Goal: Communication & Community: Participate in discussion

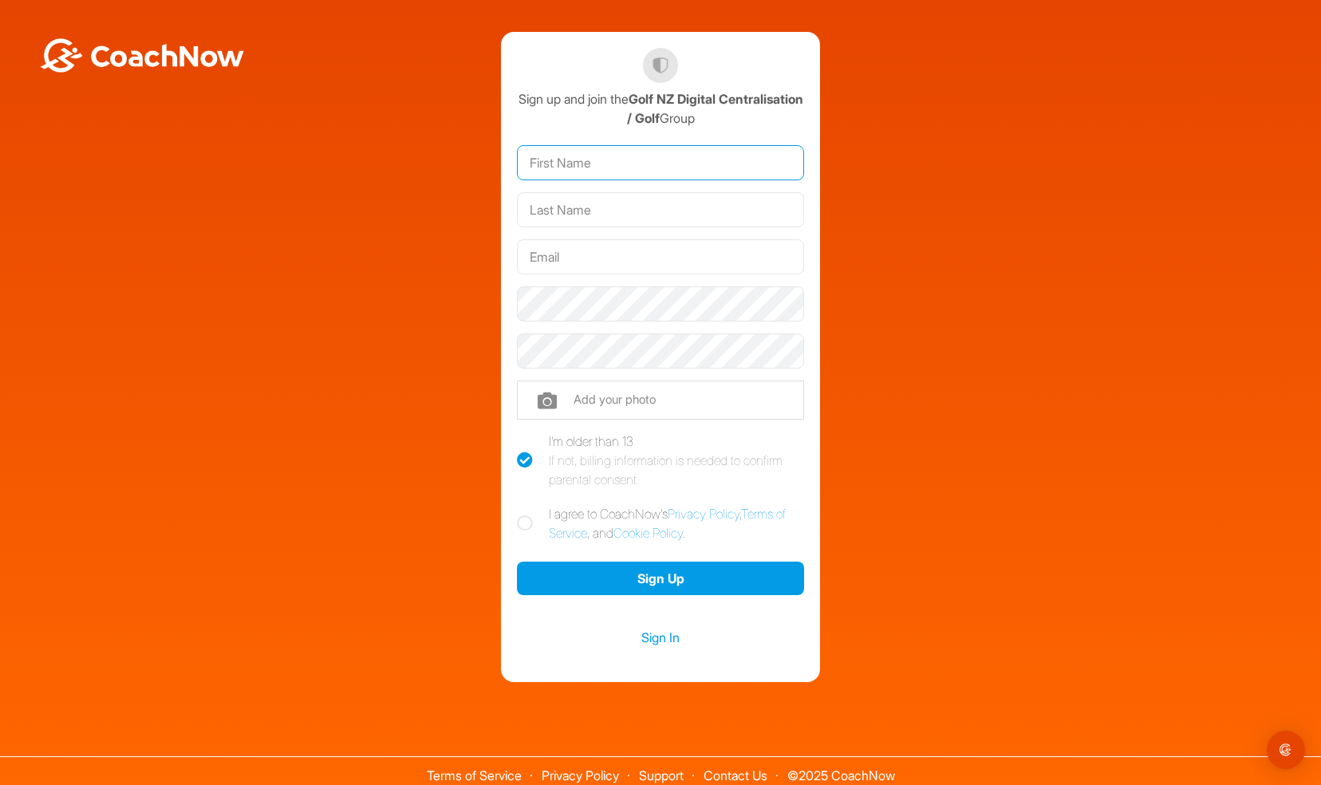
click at [645, 158] on input "text" at bounding box center [660, 162] width 287 height 35
type input "[PERSON_NAME]"
type input "[PERSON_NAME][EMAIL_ADDRESS][PERSON_NAME][DOMAIN_NAME]"
click at [522, 522] on icon at bounding box center [525, 523] width 16 height 16
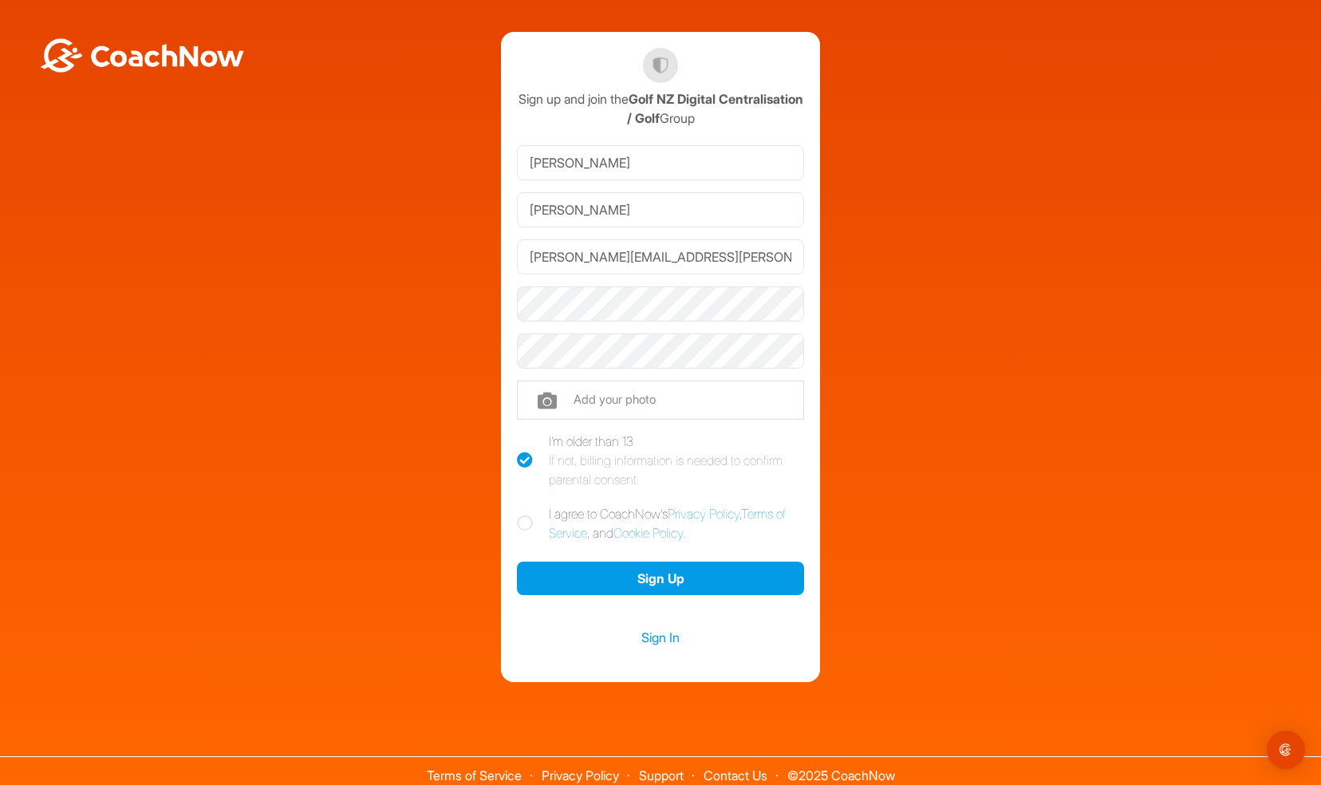
click at [522, 515] on input "I agree to CoachNow's Privacy Policy , Terms of Service , and Cookie Policy ." at bounding box center [522, 509] width 10 height 10
checkbox input "true"
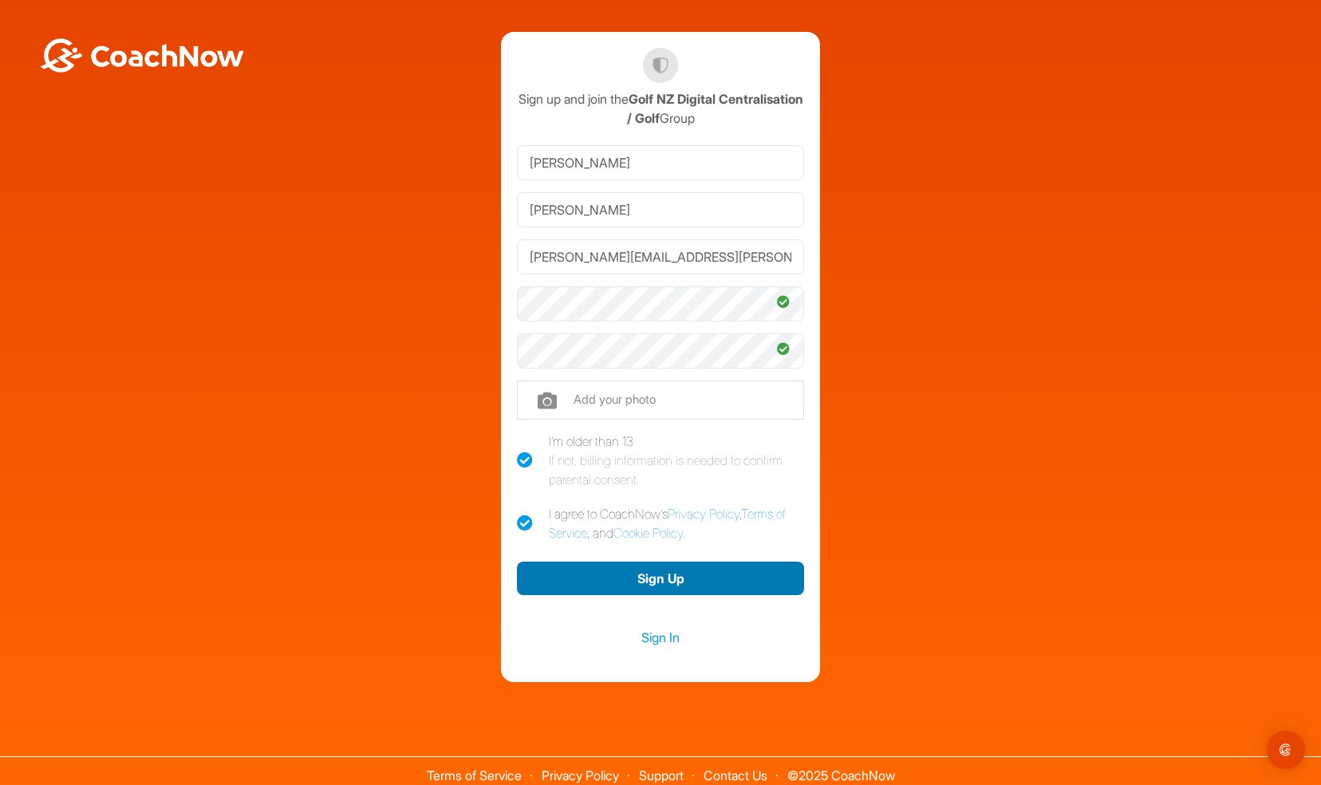
click at [662, 575] on button "Sign Up" at bounding box center [660, 579] width 287 height 34
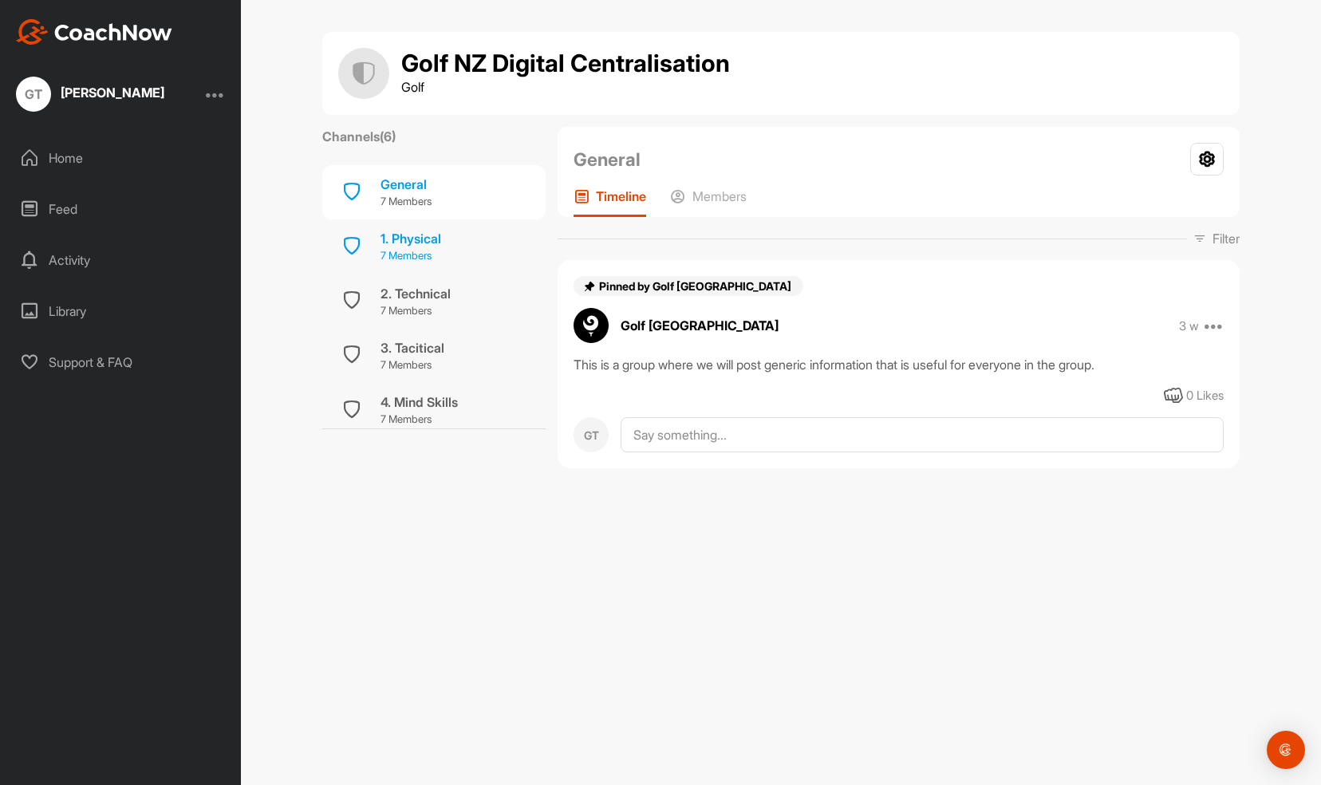
click at [418, 249] on p "7 Members" at bounding box center [411, 256] width 61 height 16
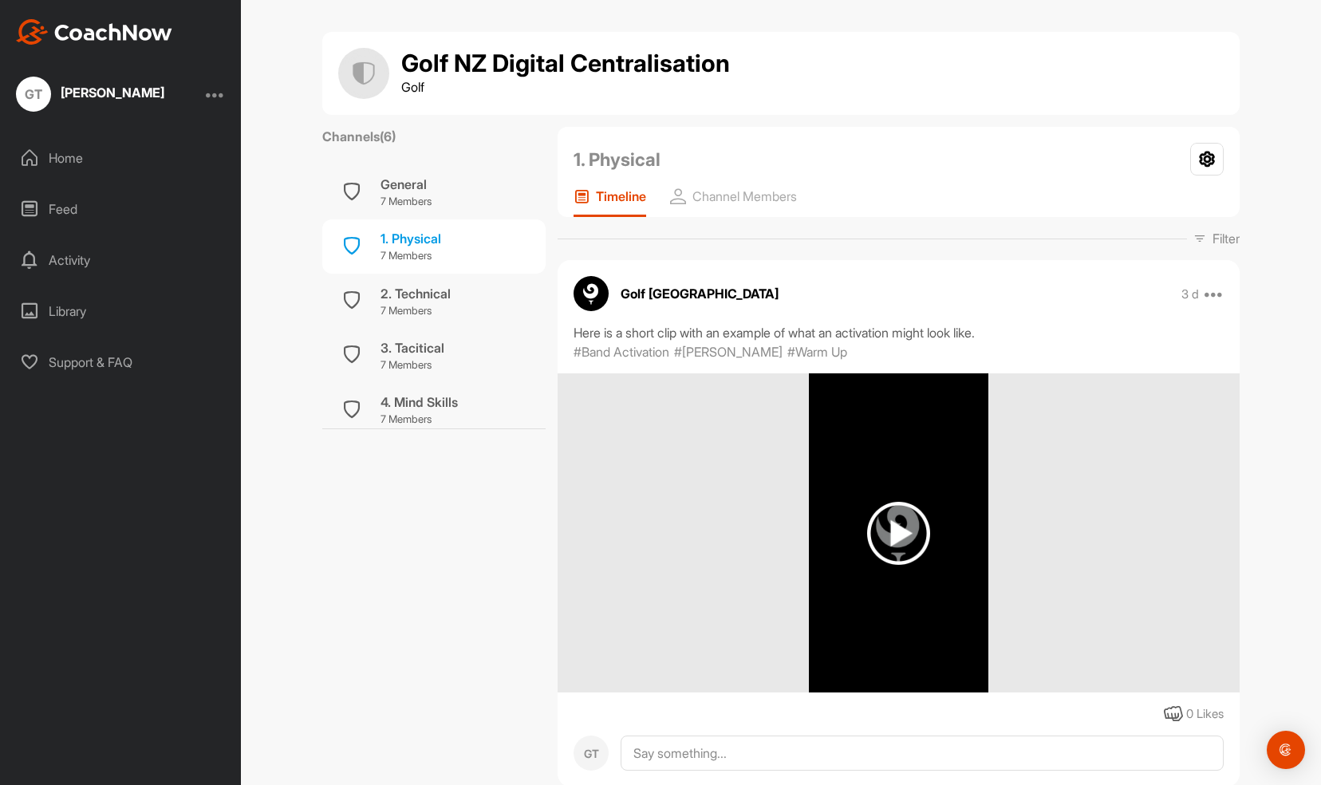
click at [886, 532] on img at bounding box center [898, 533] width 63 height 63
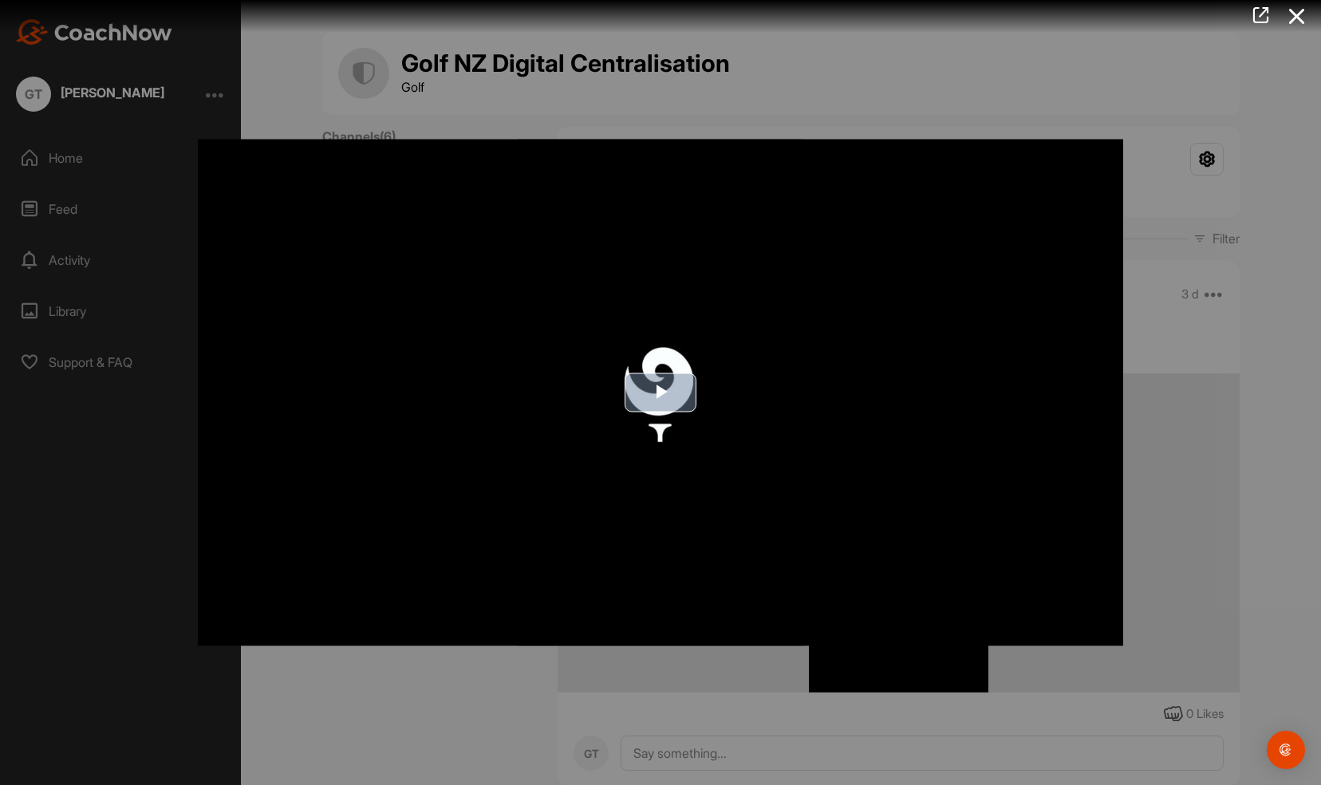
click at [661, 393] on span "Video Player" at bounding box center [661, 393] width 0 height 0
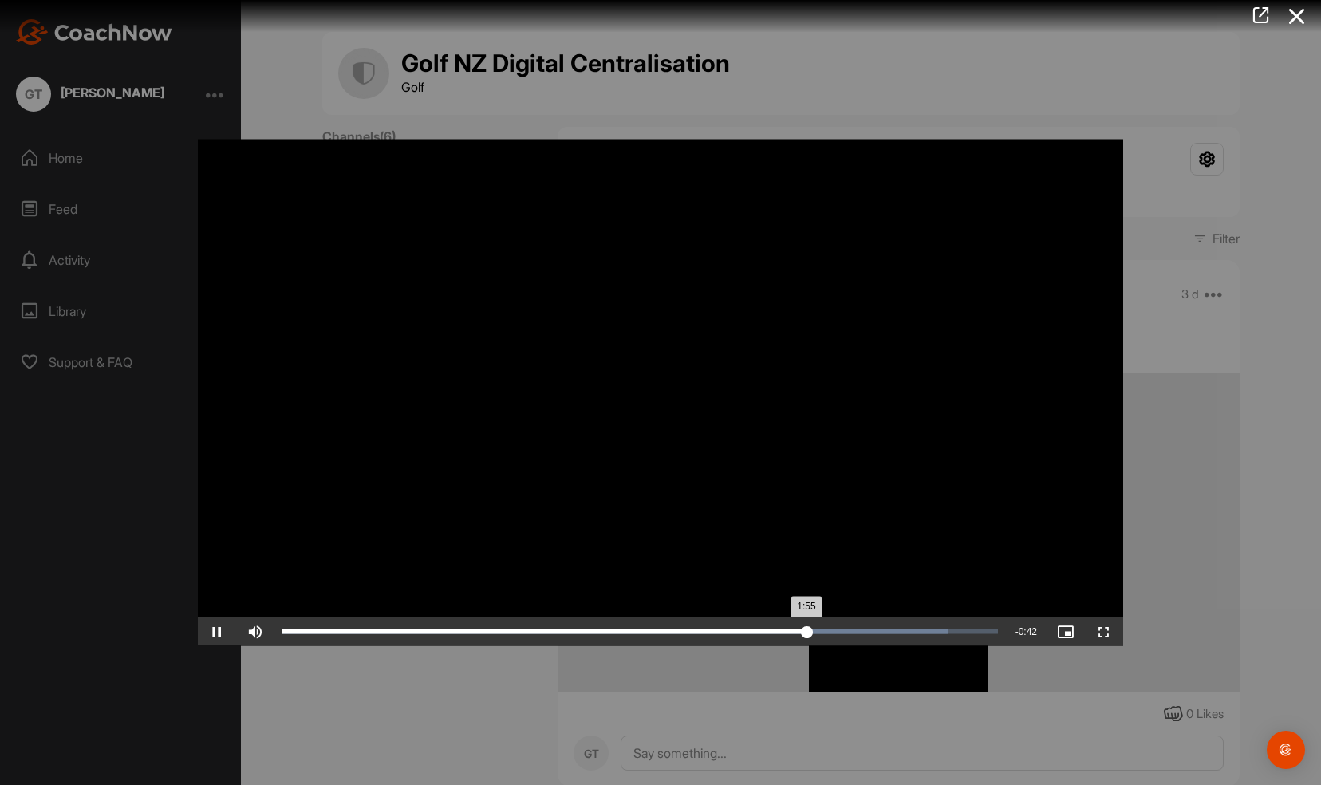
click at [866, 630] on div "Loaded : 93.06% 2:08 1:55" at bounding box center [640, 632] width 716 height 5
click at [916, 630] on div "Progress Bar" at bounding box center [619, 632] width 675 height 5
click at [946, 626] on div "Loaded : 95.90% 2:25 2:20" at bounding box center [640, 632] width 732 height 29
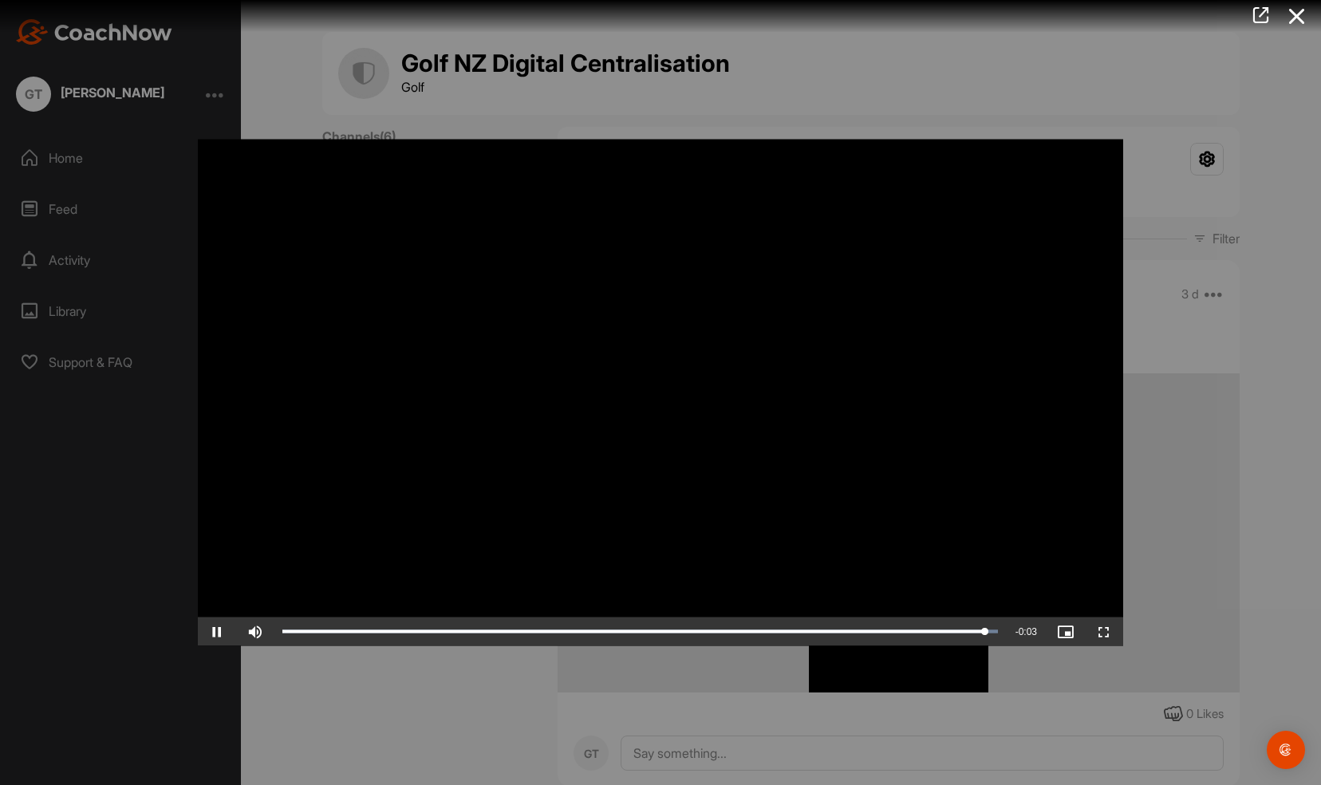
click at [398, 692] on div at bounding box center [660, 392] width 1321 height 785
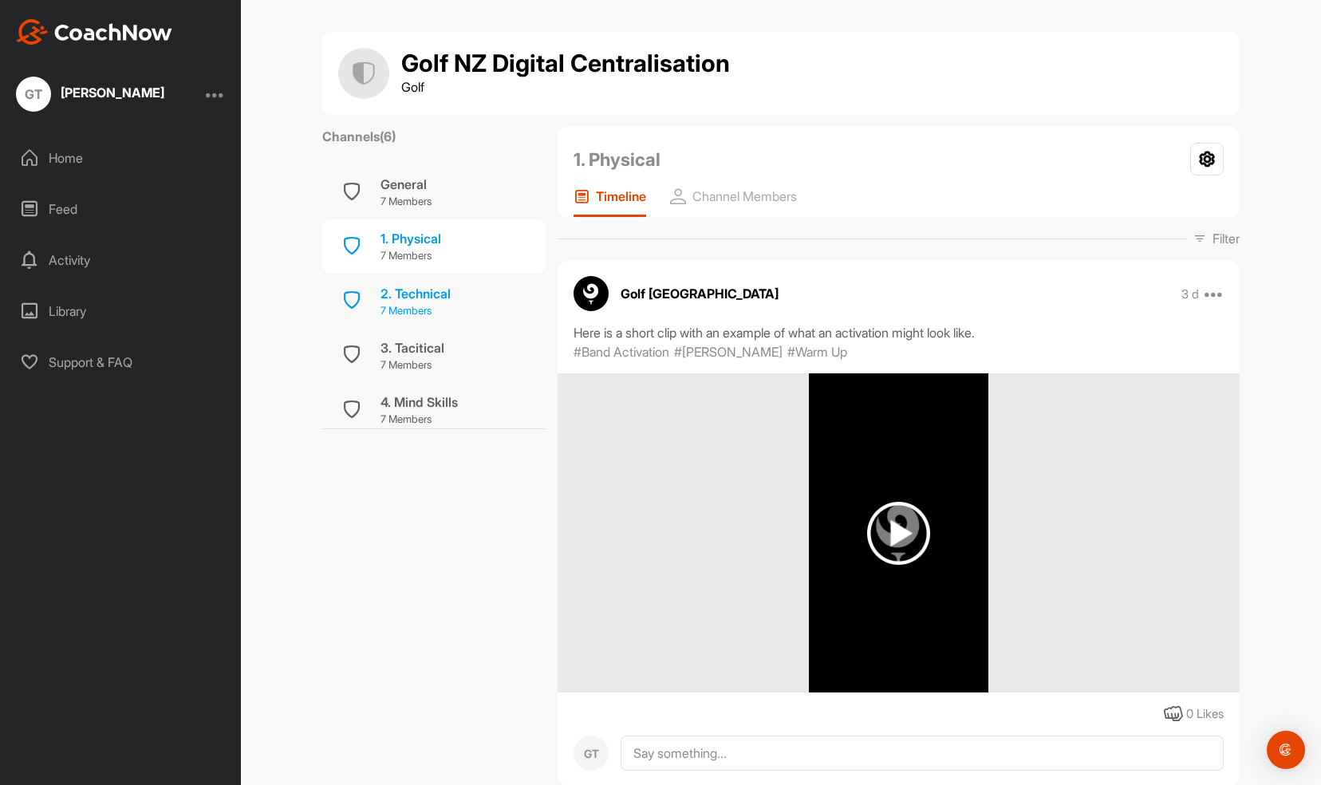
click at [403, 292] on div "2. Technical" at bounding box center [416, 293] width 70 height 19
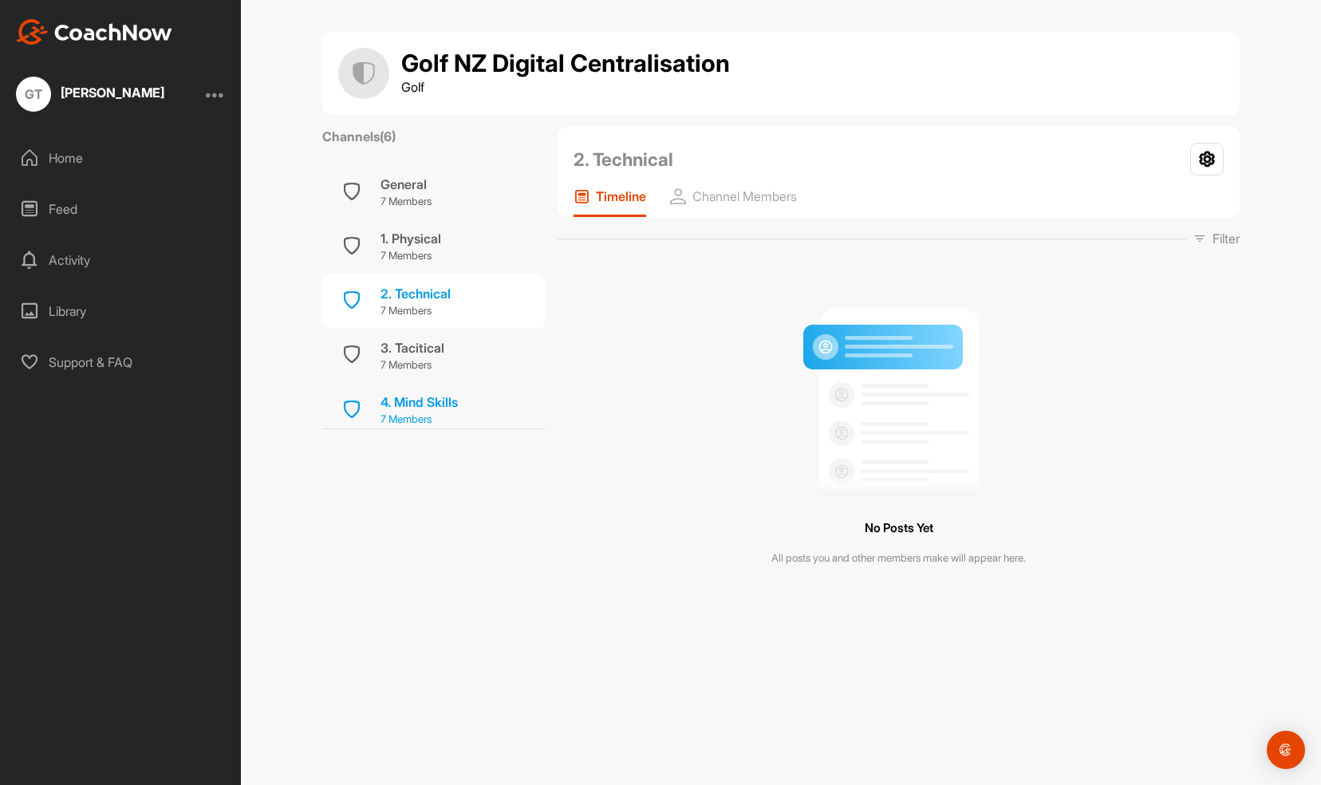
click at [413, 393] on div "4. Mind Skills" at bounding box center [419, 402] width 77 height 19
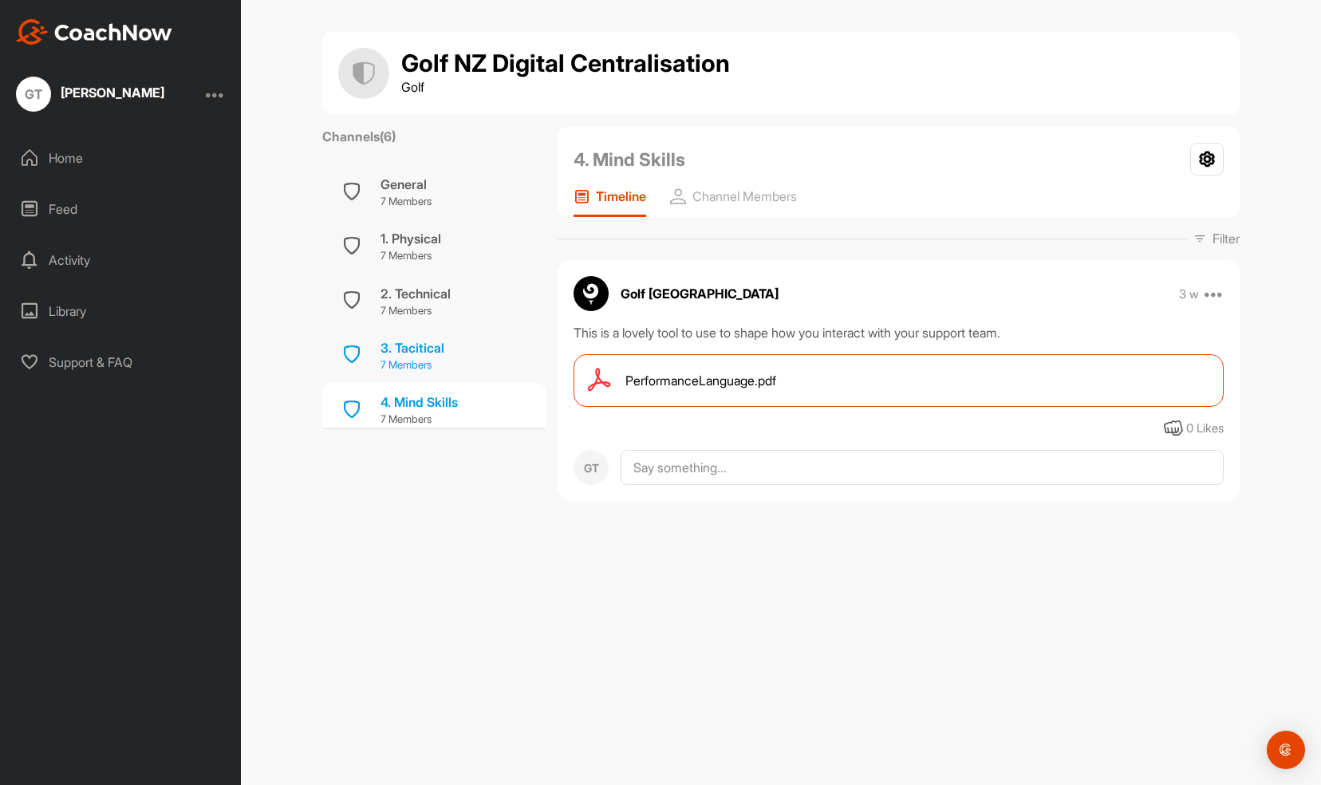
click at [401, 342] on div "3. Tacitical" at bounding box center [413, 347] width 64 height 19
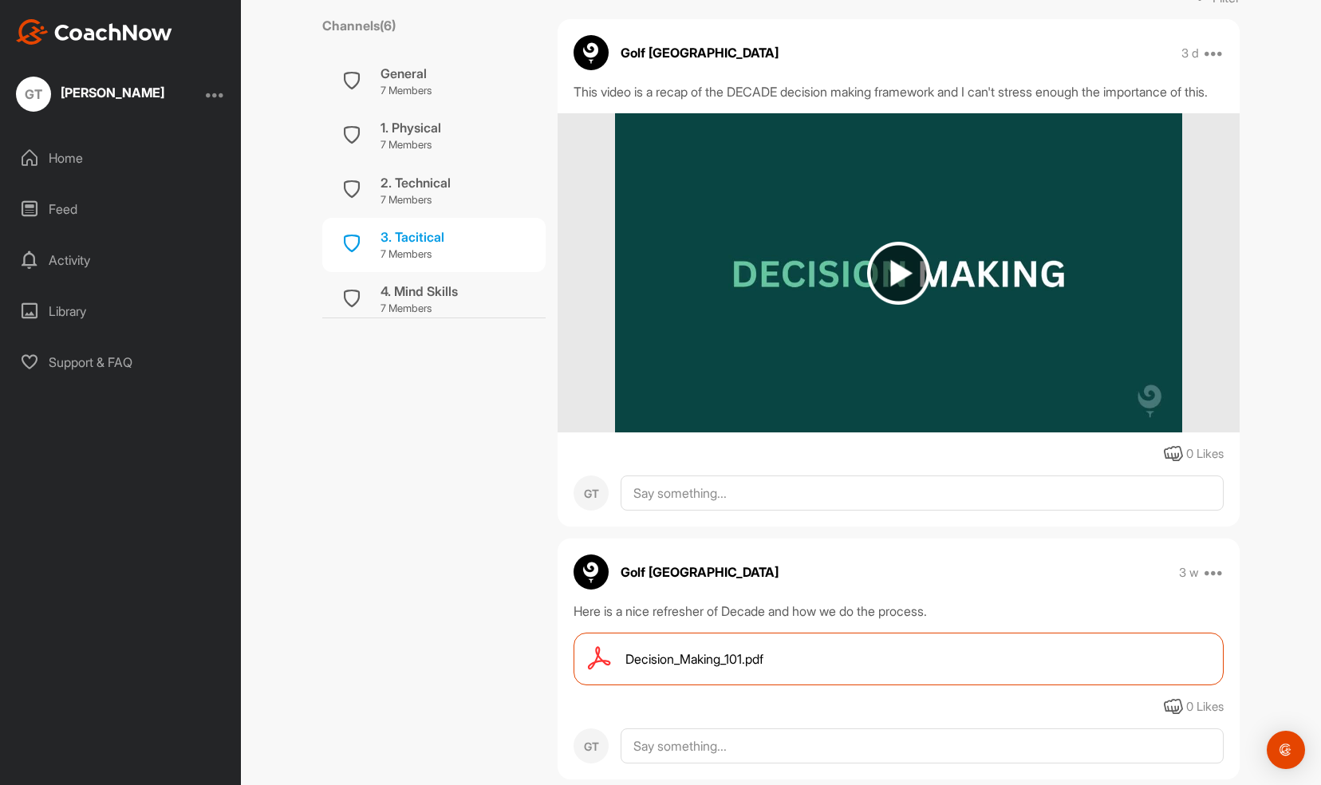
scroll to position [302, 0]
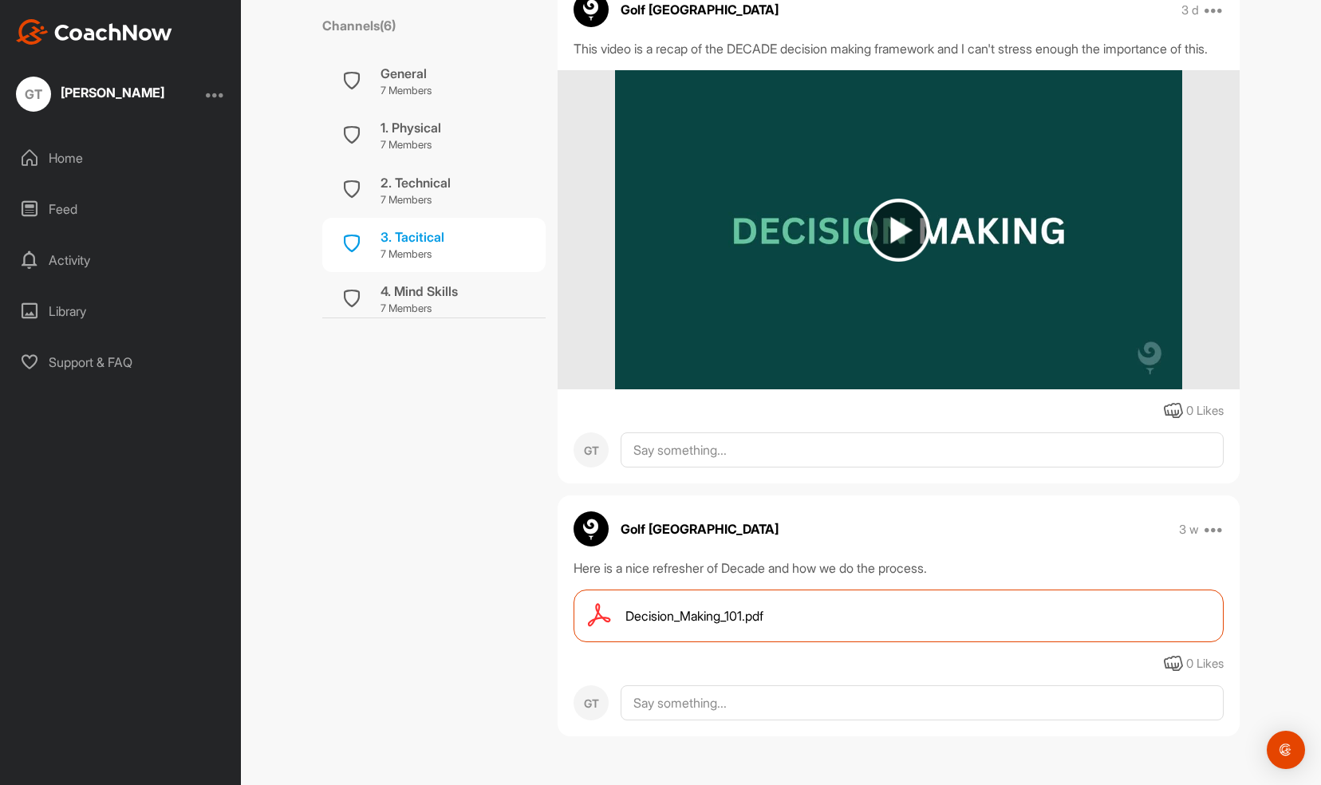
click at [704, 613] on span "Decision_Making_101.pdf" at bounding box center [695, 615] width 138 height 19
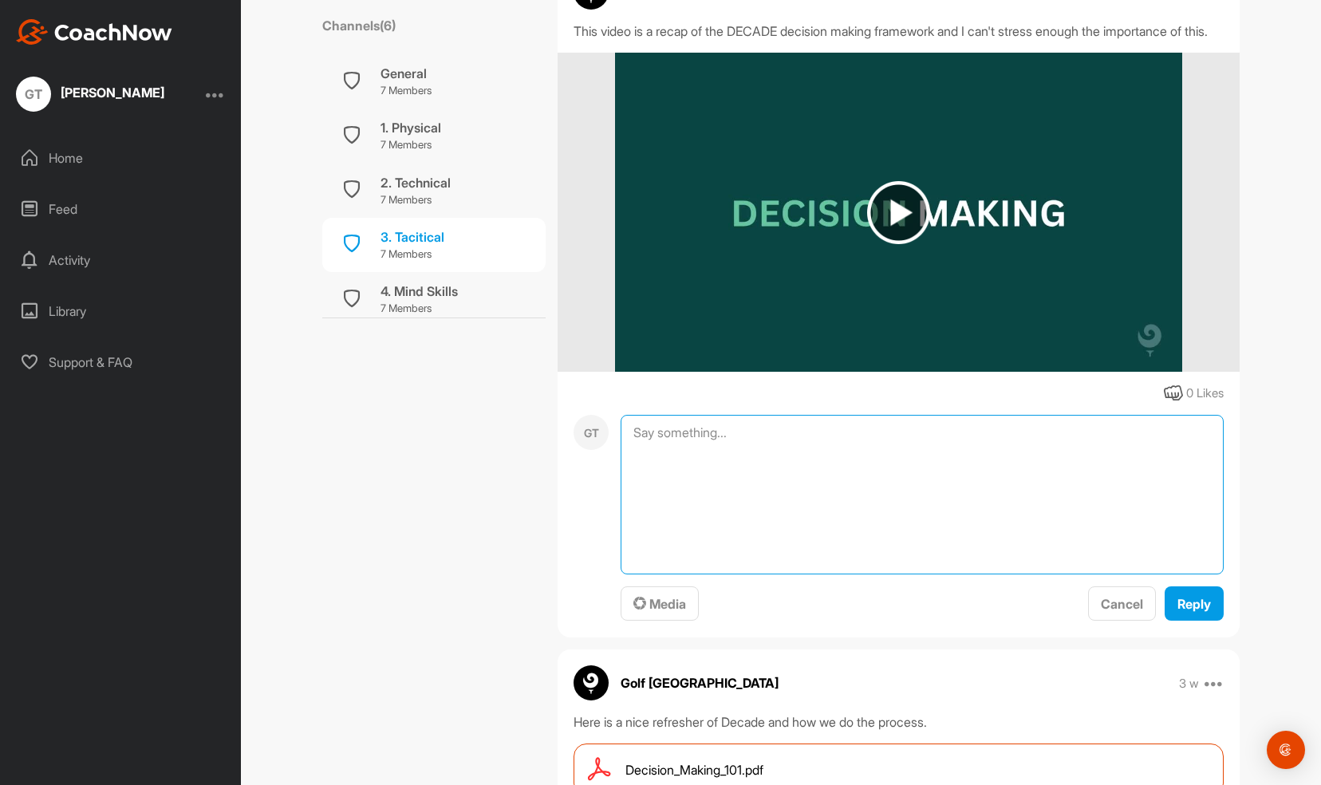
click at [744, 442] on textarea at bounding box center [922, 495] width 603 height 160
type textarea "Hmm..."
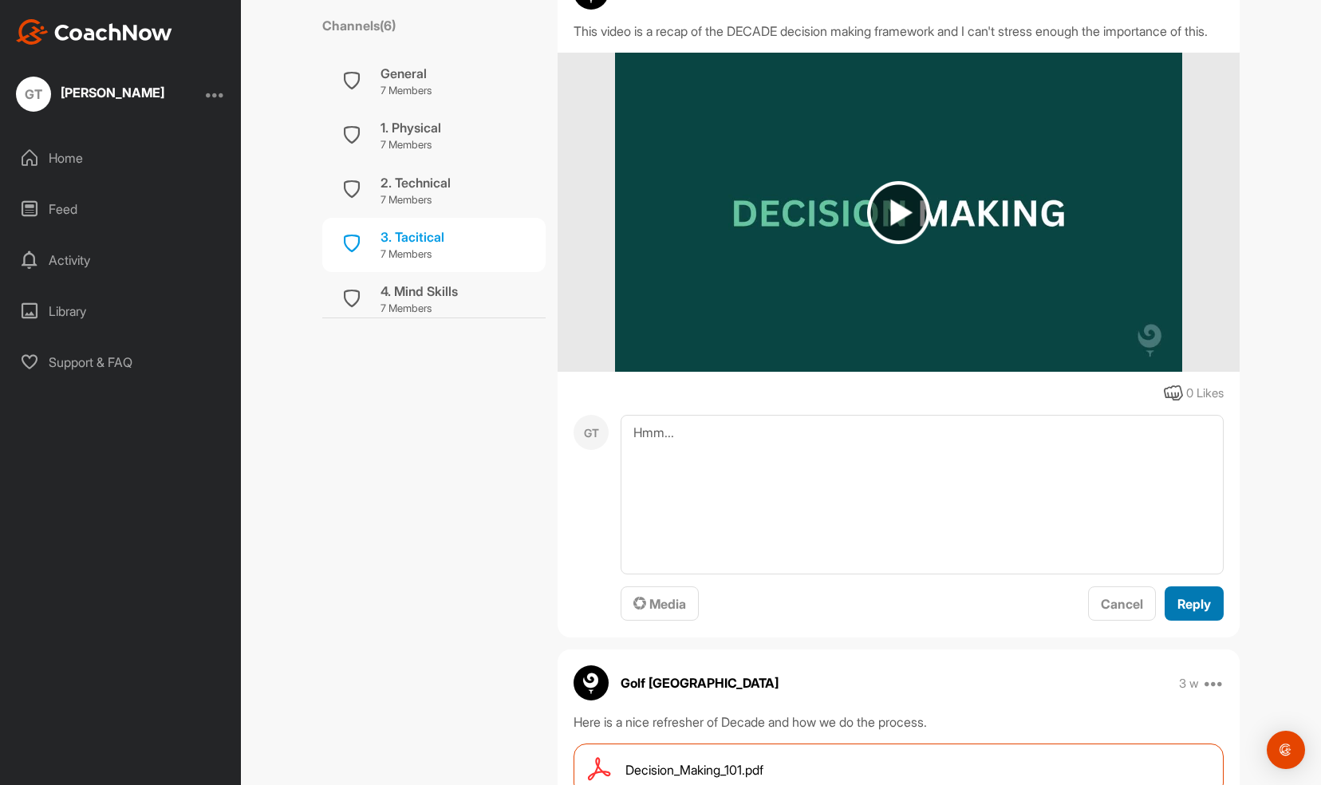
click at [1182, 612] on span "Reply" at bounding box center [1195, 604] width 34 height 16
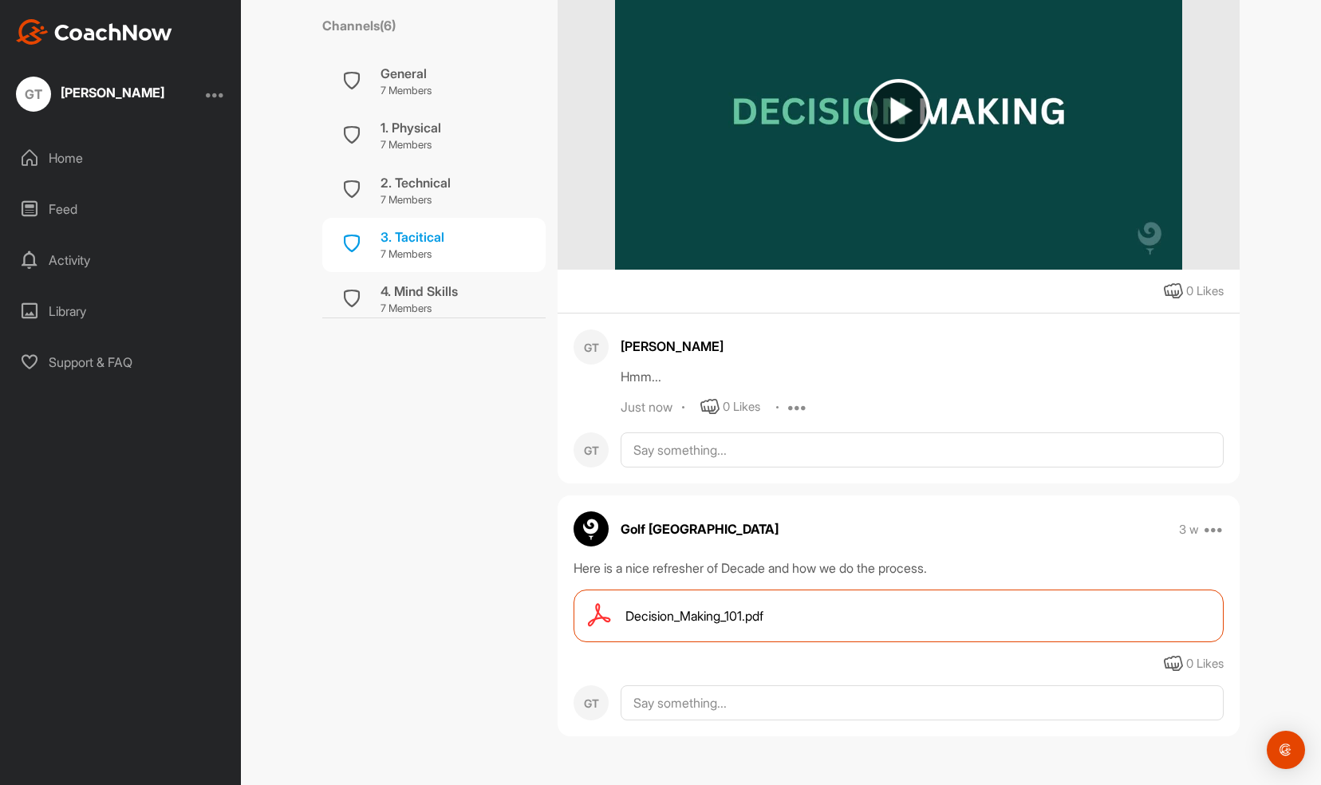
scroll to position [0, 0]
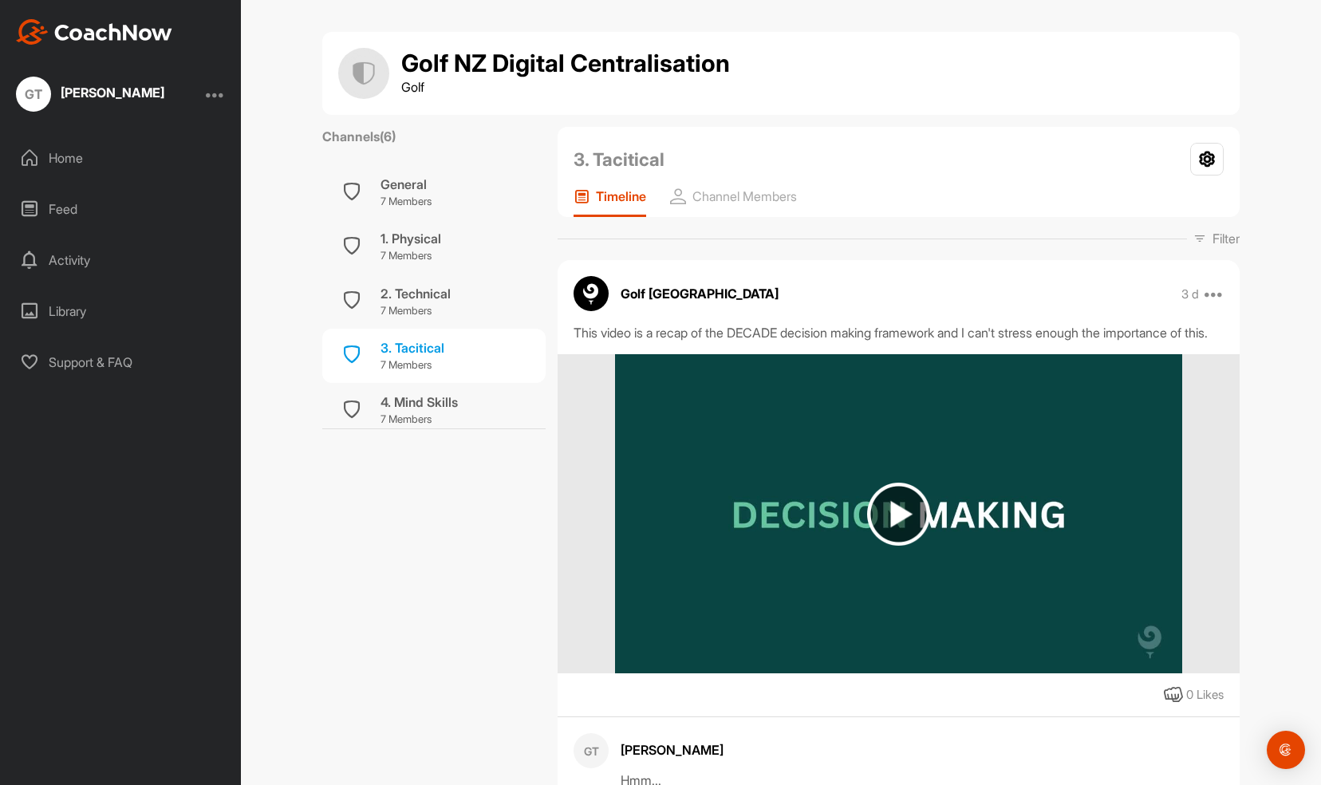
click at [886, 536] on img at bounding box center [898, 514] width 63 height 63
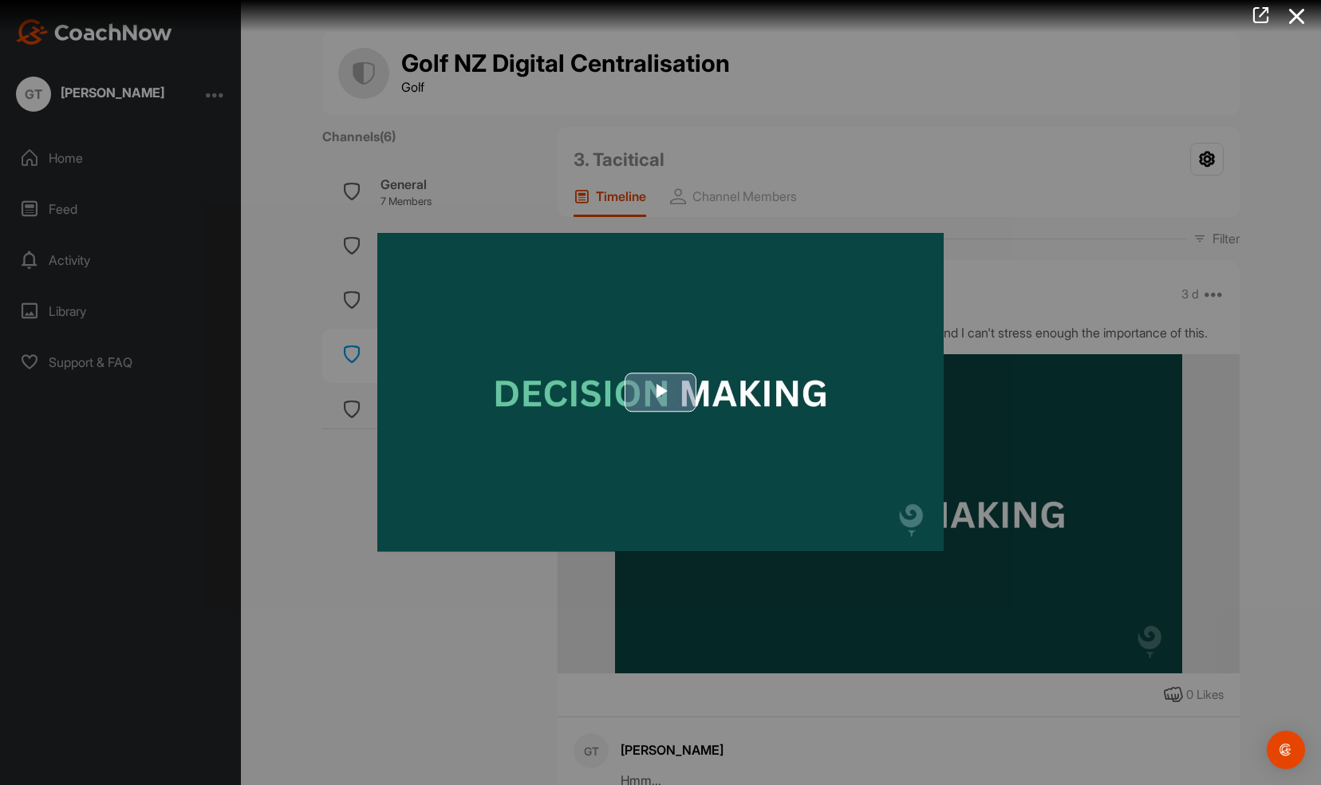
click at [661, 393] on span "Video Player" at bounding box center [661, 393] width 0 height 0
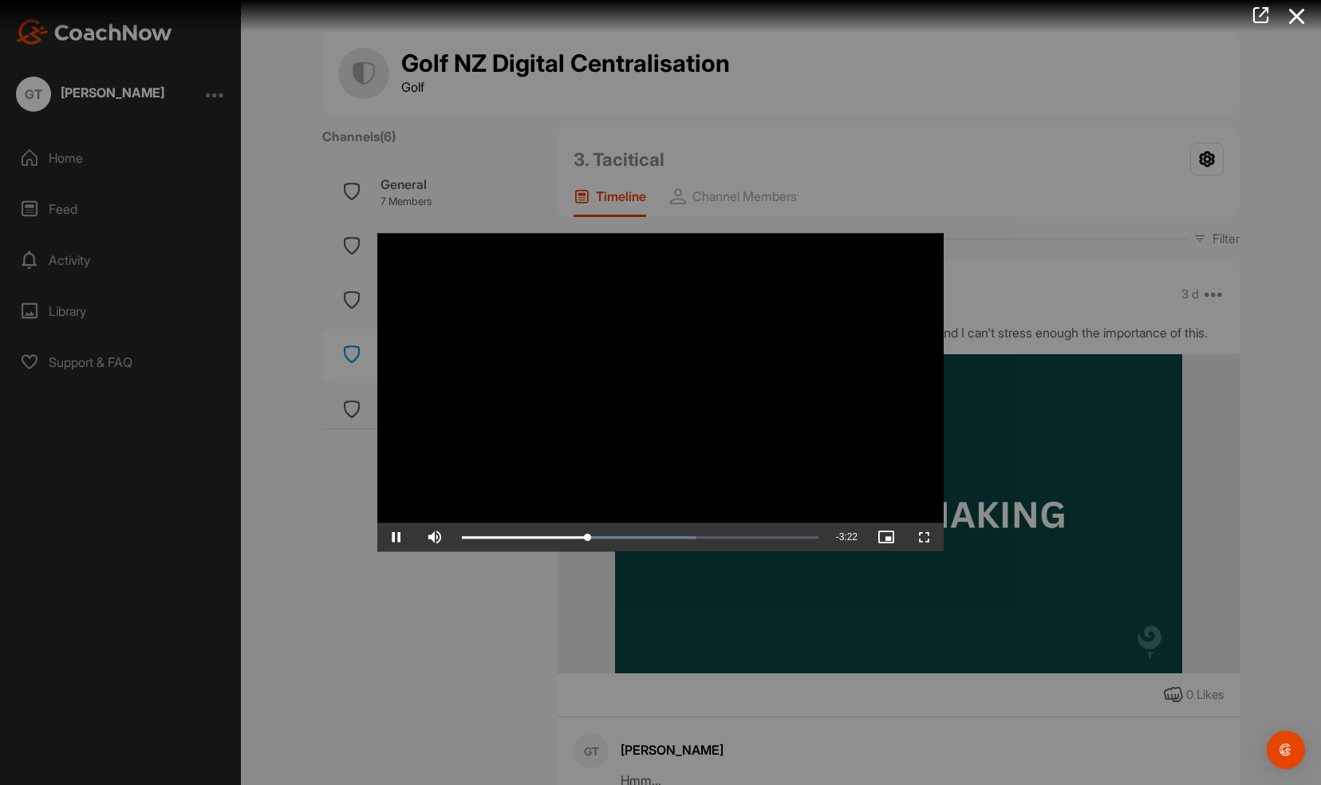
click at [595, 465] on video "Video Player" at bounding box center [660, 392] width 566 height 318
drag, startPoint x: 602, startPoint y: 535, endPoint x: 622, endPoint y: 535, distance: 20.7
click at [622, 535] on div "Loaded : 65.78% 2:21 2:19" at bounding box center [640, 537] width 373 height 29
click at [653, 535] on div "Loaded : 65.78% 2:47 2:21" at bounding box center [640, 537] width 373 height 29
click at [634, 535] on div "Loaded : 65.78% 2:31 2:47" at bounding box center [640, 537] width 357 height 5
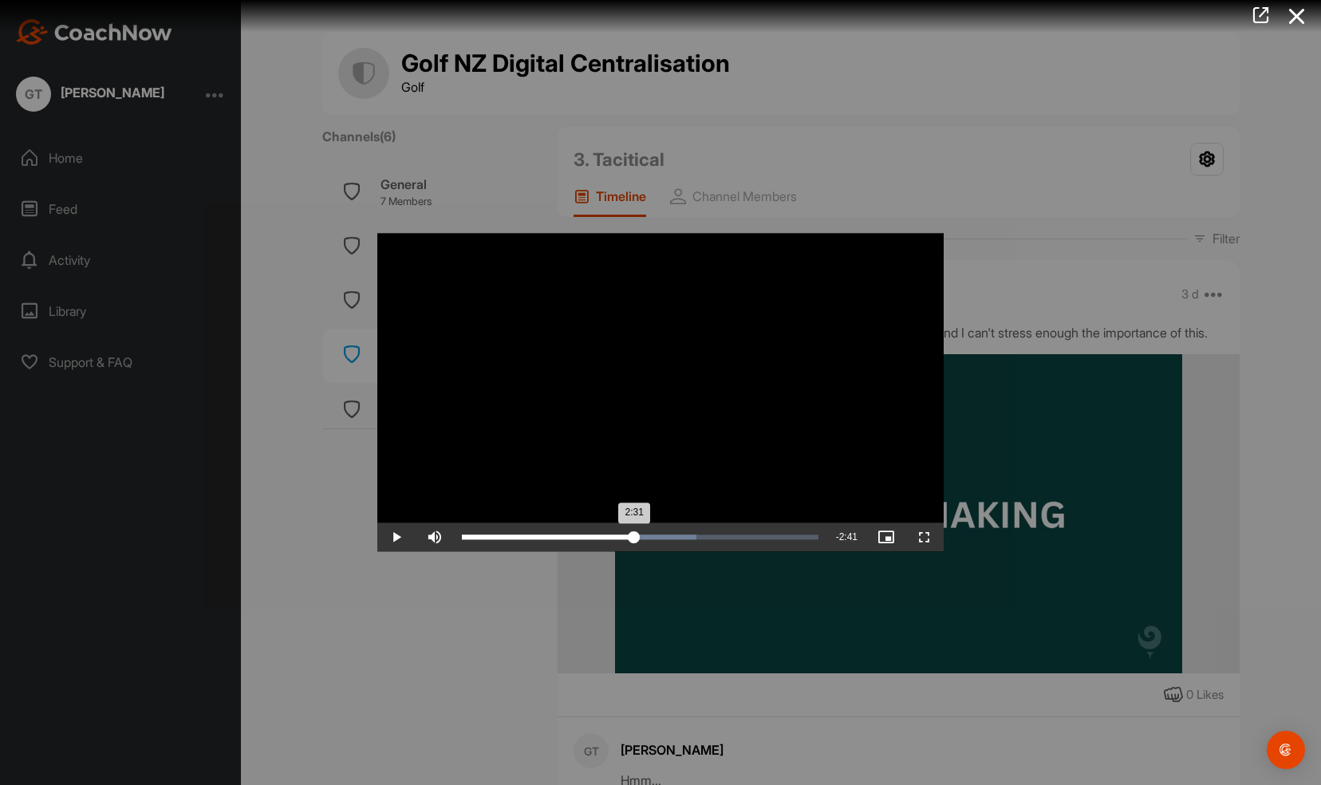
click at [673, 538] on div "Loaded : 65.78% 3:01 2:31" at bounding box center [640, 537] width 357 height 5
click at [689, 535] on div "Loaded : 65.78% 3:15 3:04" at bounding box center [640, 537] width 357 height 5
click at [704, 535] on div "Loaded : 65.78% 3:26 3:19" at bounding box center [640, 537] width 373 height 29
click at [731, 532] on div "Loaded : 74.16% 3:55 3:31" at bounding box center [640, 537] width 373 height 29
click at [747, 532] on div "Loaded : 81.66% 4:09 3:55" at bounding box center [640, 537] width 373 height 29
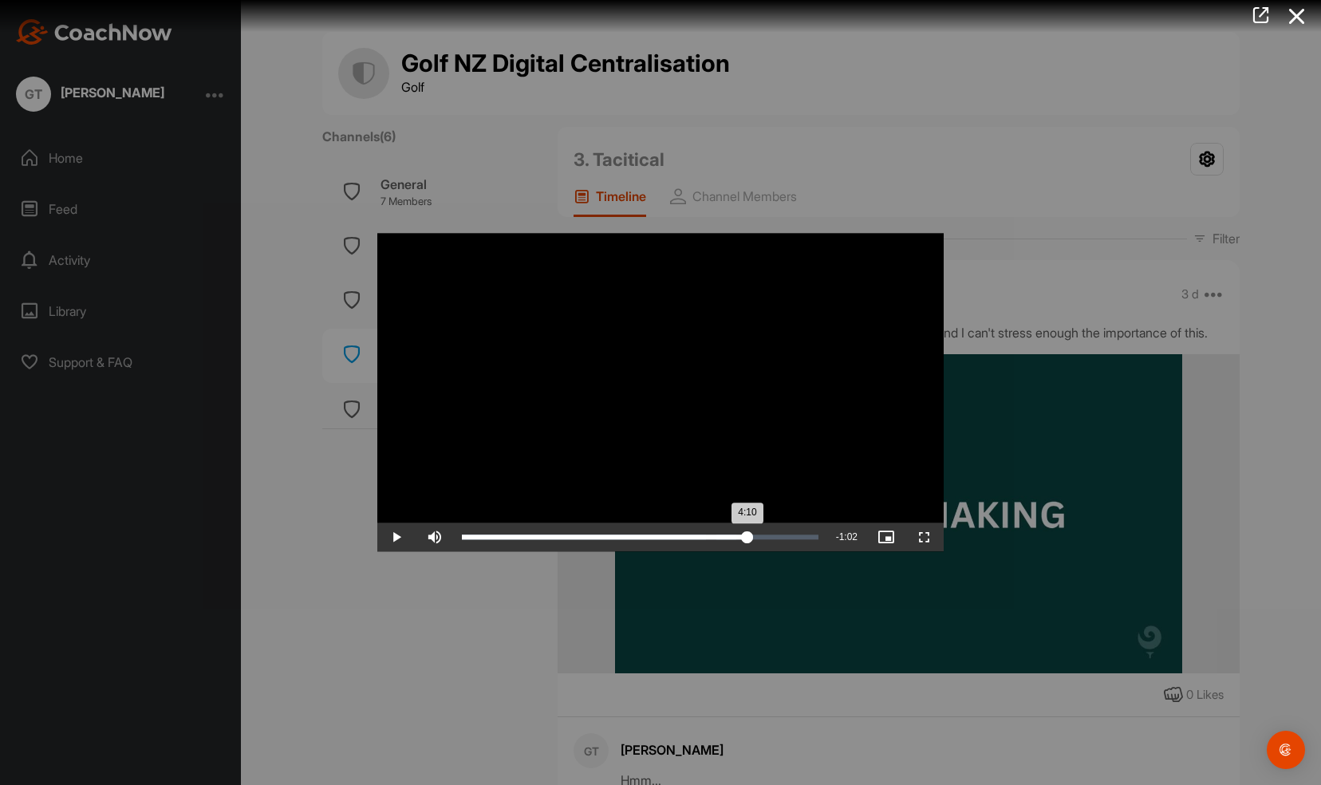
click at [763, 532] on div "Loaded : 81.66% 4:19 4:10" at bounding box center [640, 537] width 373 height 29
click at [775, 533] on div "Loaded : 87.07% 4:34 4:23" at bounding box center [640, 537] width 373 height 29
click at [791, 533] on div "Loaded : 90.33% 4:50 4:34" at bounding box center [640, 537] width 373 height 29
click at [803, 533] on div "Loaded : 94.77% 4:57 4:48" at bounding box center [640, 537] width 373 height 29
click at [780, 535] on div "Loaded : 97.77% 4:39 4:58" at bounding box center [640, 537] width 373 height 29
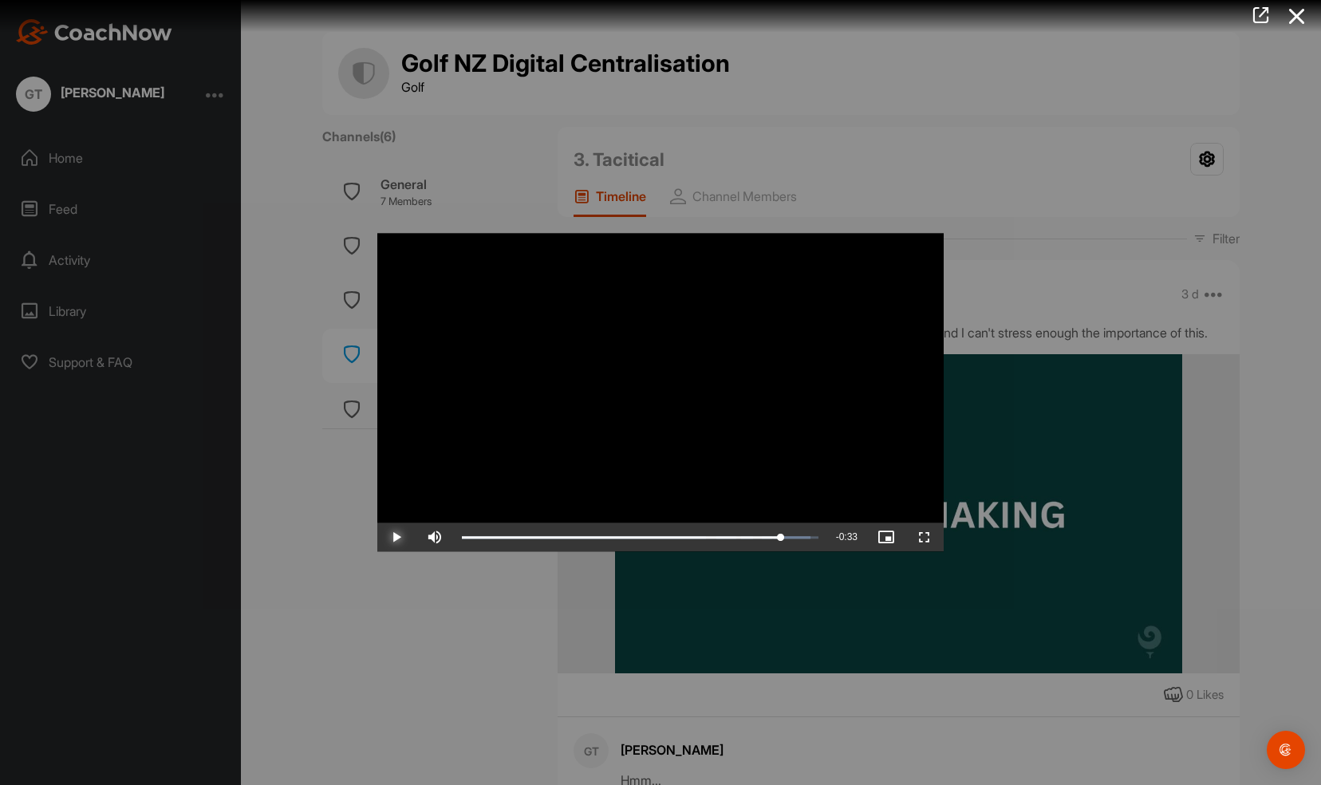
click at [393, 538] on span "Video Player" at bounding box center [396, 538] width 38 height 0
click at [1299, 17] on icon at bounding box center [1297, 17] width 37 height 30
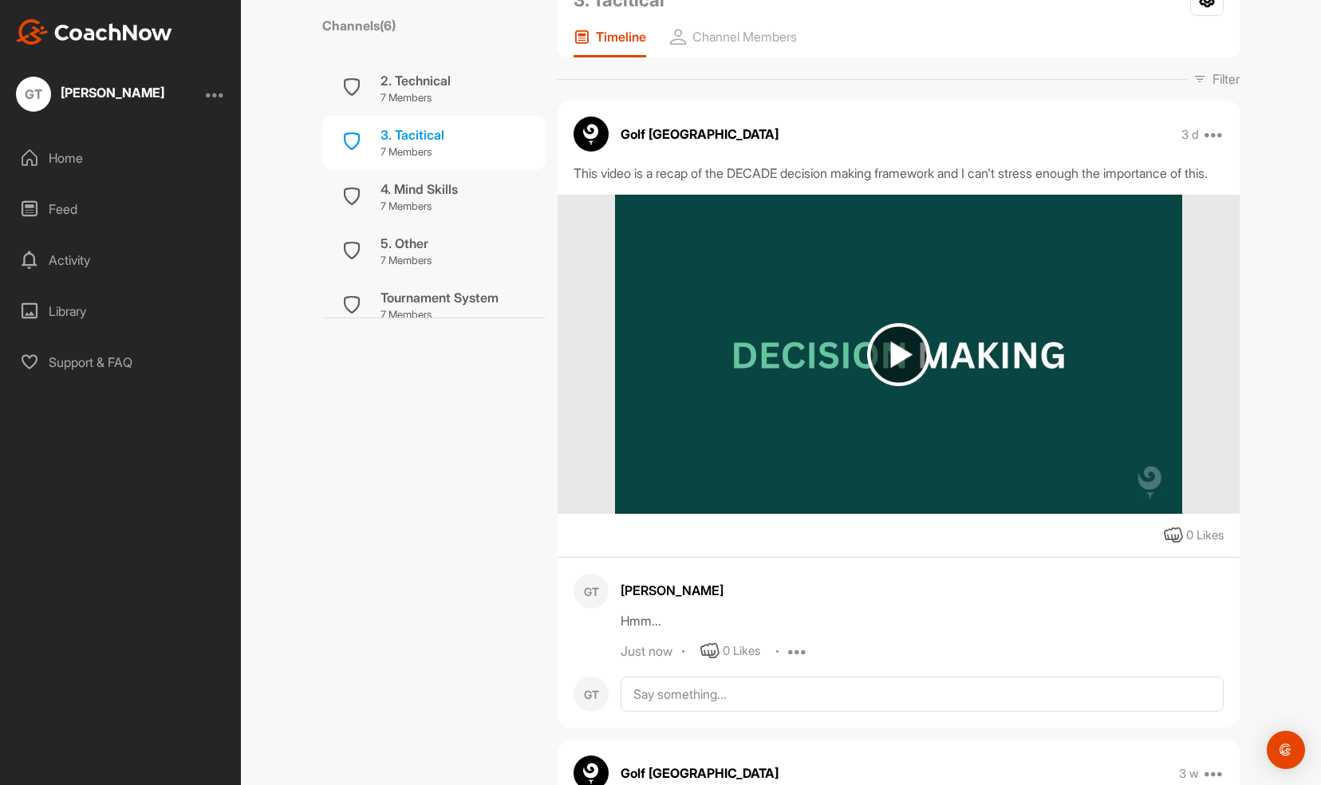
scroll to position [113, 0]
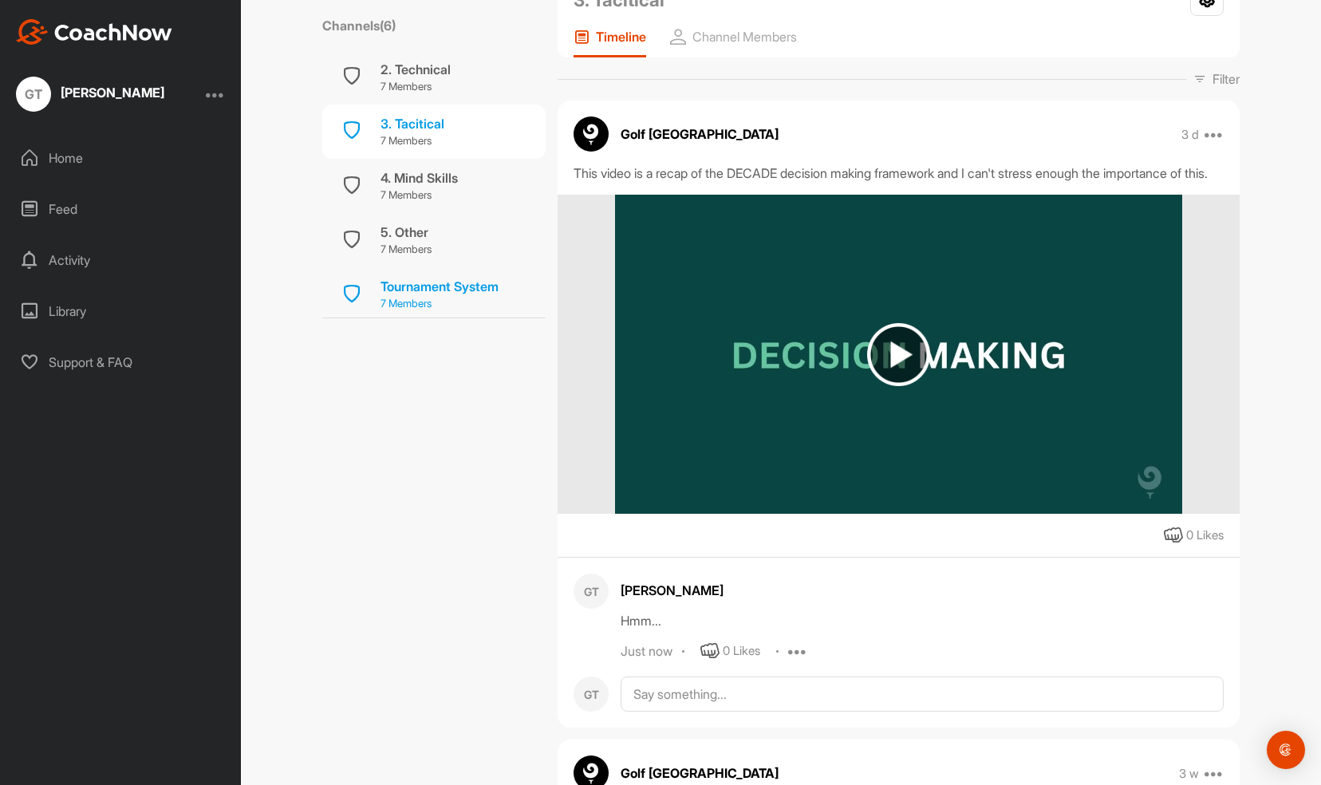
click at [428, 284] on div "Tournament System" at bounding box center [440, 286] width 118 height 19
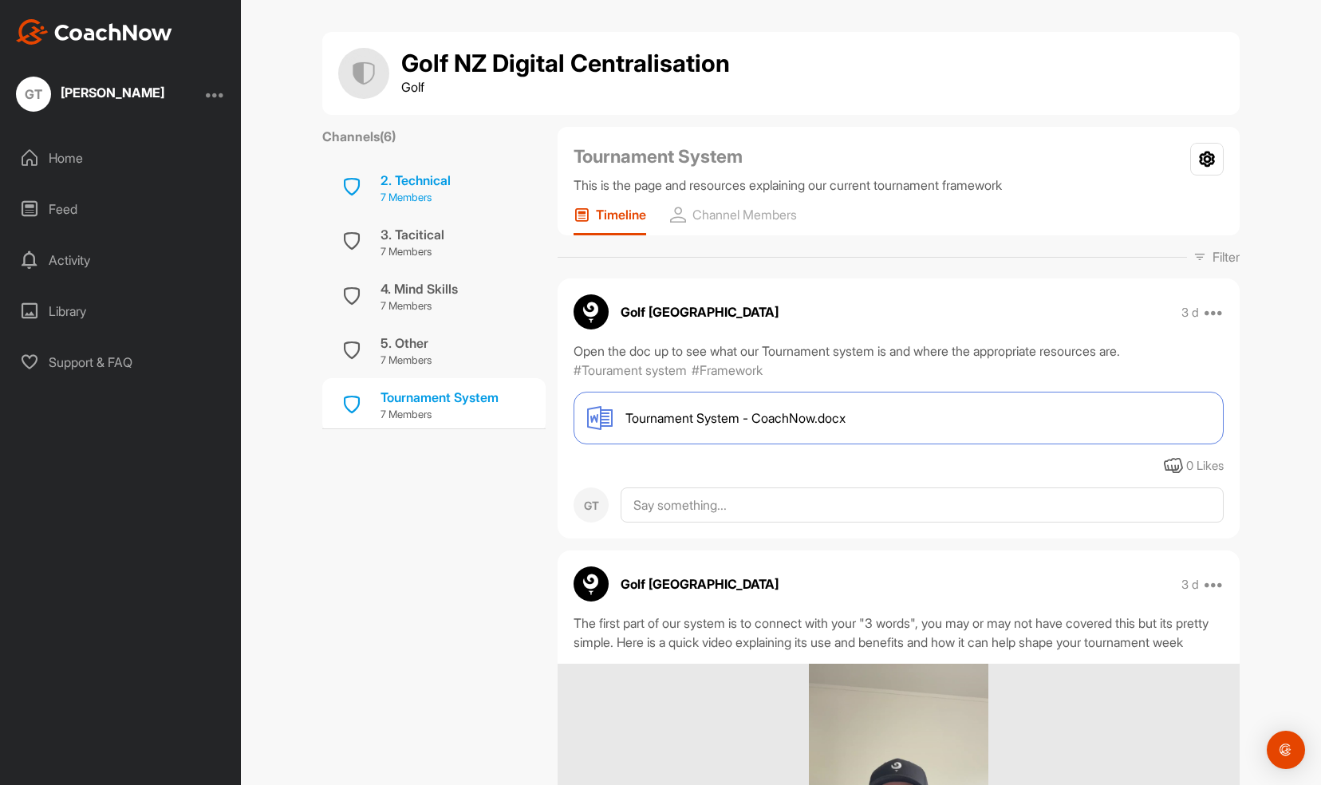
click at [413, 177] on div "2. Technical" at bounding box center [416, 180] width 70 height 19
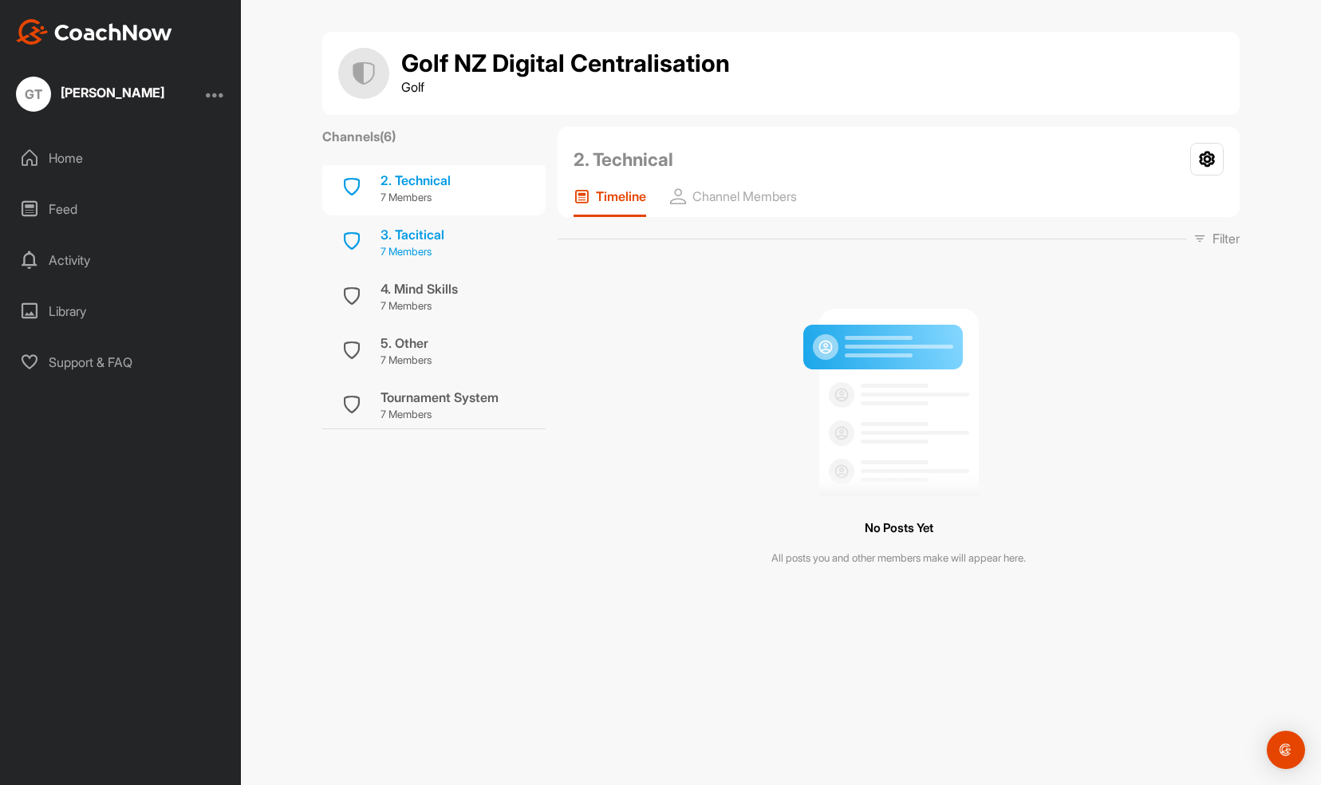
click at [418, 237] on div "3. Tacitical" at bounding box center [413, 234] width 64 height 19
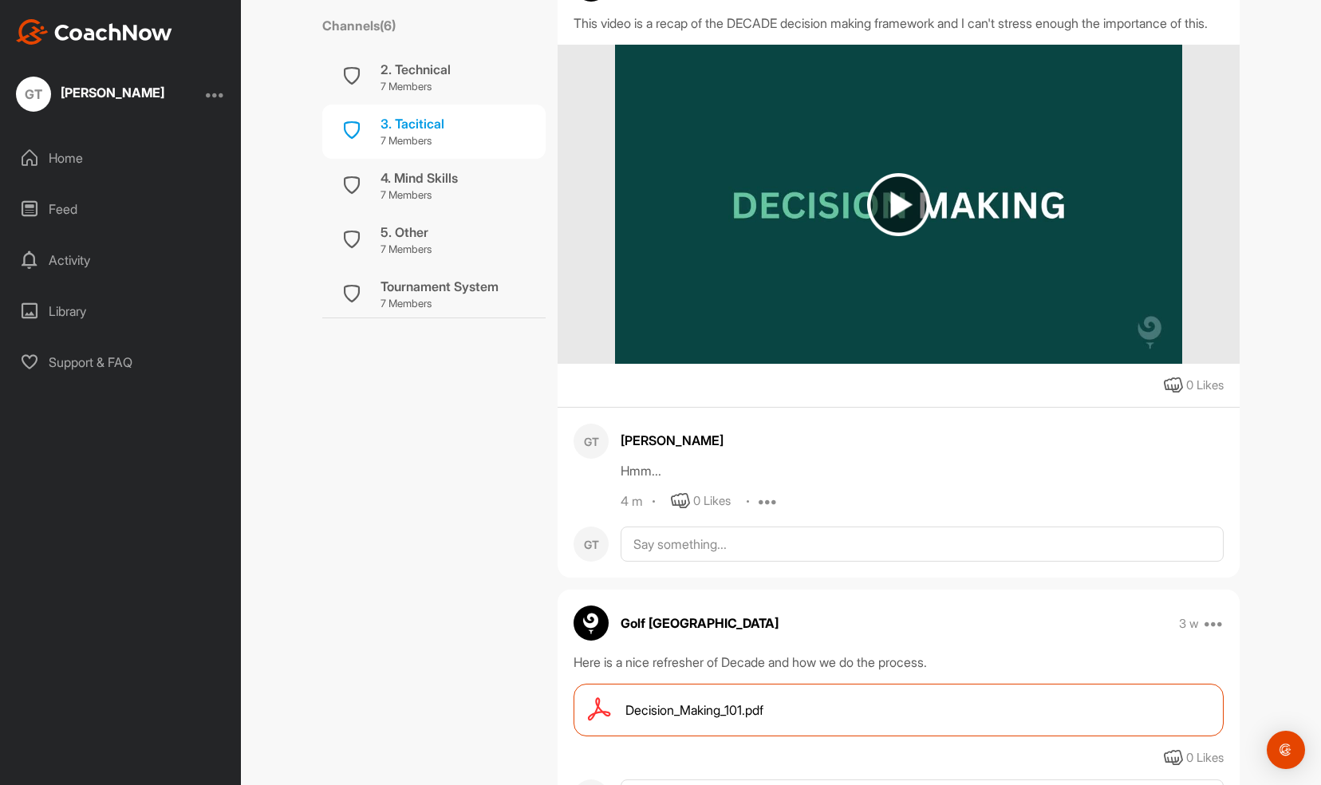
scroll to position [319, 0]
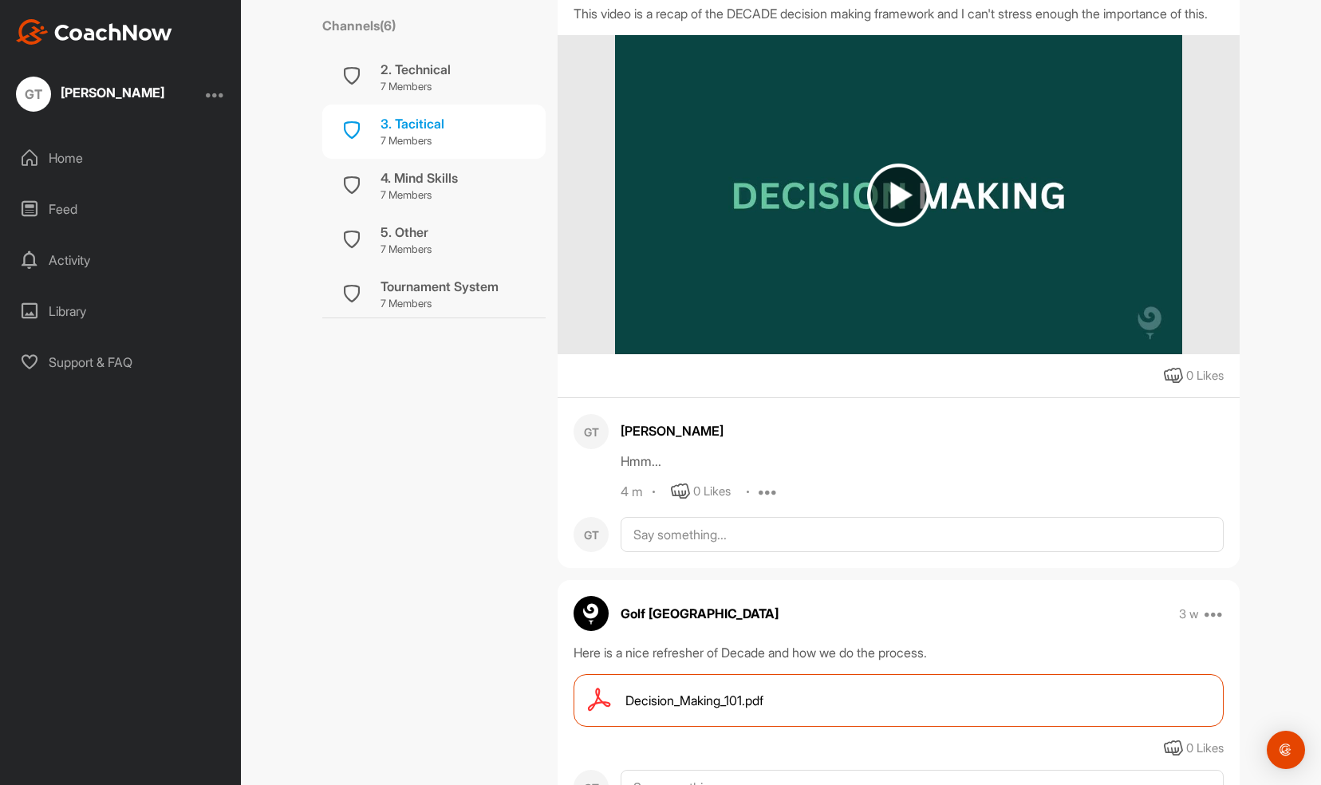
drag, startPoint x: 626, startPoint y: 477, endPoint x: 741, endPoint y: 460, distance: 116.1
click at [741, 460] on div "[PERSON_NAME] Hmm... 4 m 0 Likes Edit Delete" at bounding box center [922, 457] width 603 height 87
click at [657, 440] on div "[PERSON_NAME]" at bounding box center [922, 430] width 603 height 19
click at [641, 471] on div "Hmm..." at bounding box center [922, 461] width 603 height 19
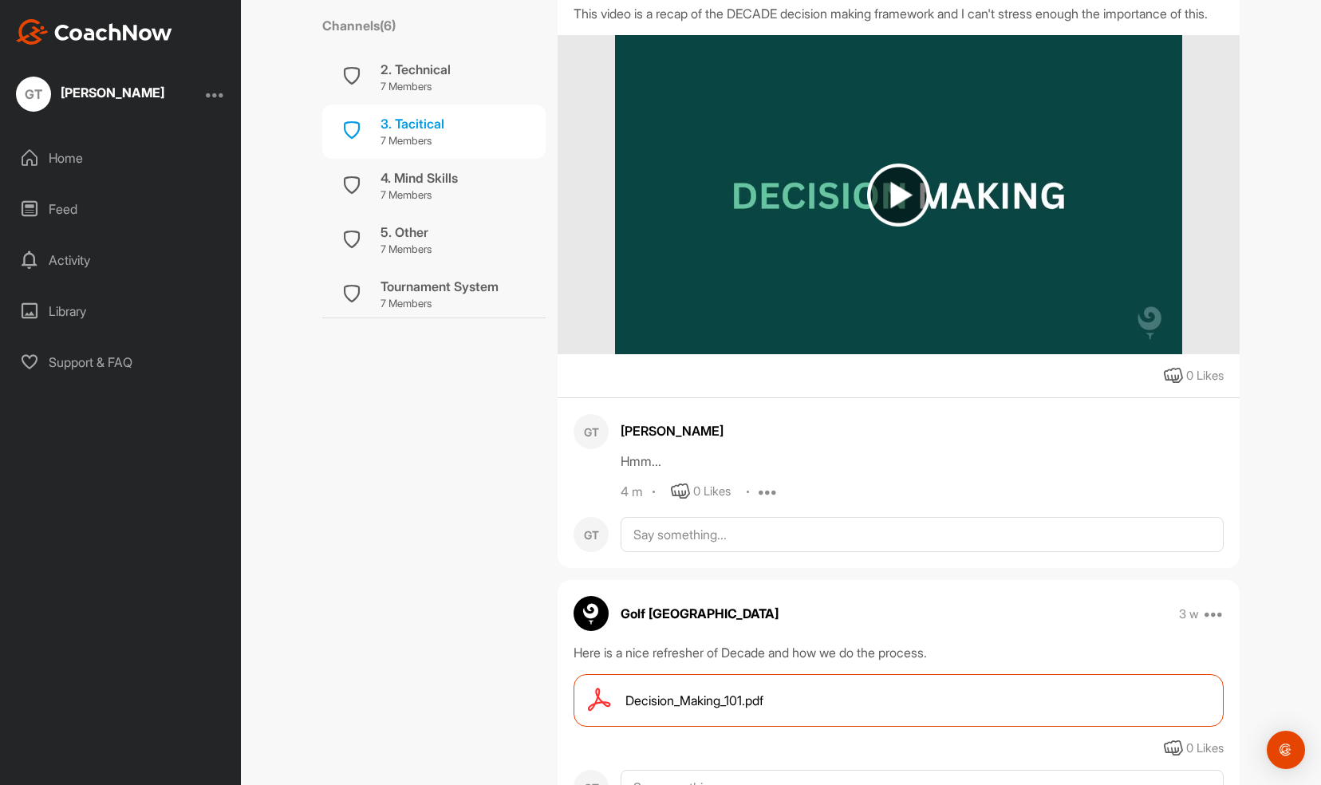
drag, startPoint x: 641, startPoint y: 480, endPoint x: 721, endPoint y: 487, distance: 80.1
click at [721, 471] on div "Hmm..." at bounding box center [922, 461] width 603 height 19
click at [760, 501] on icon at bounding box center [768, 491] width 19 height 19
click at [755, 554] on p "Edit" at bounding box center [766, 545] width 22 height 17
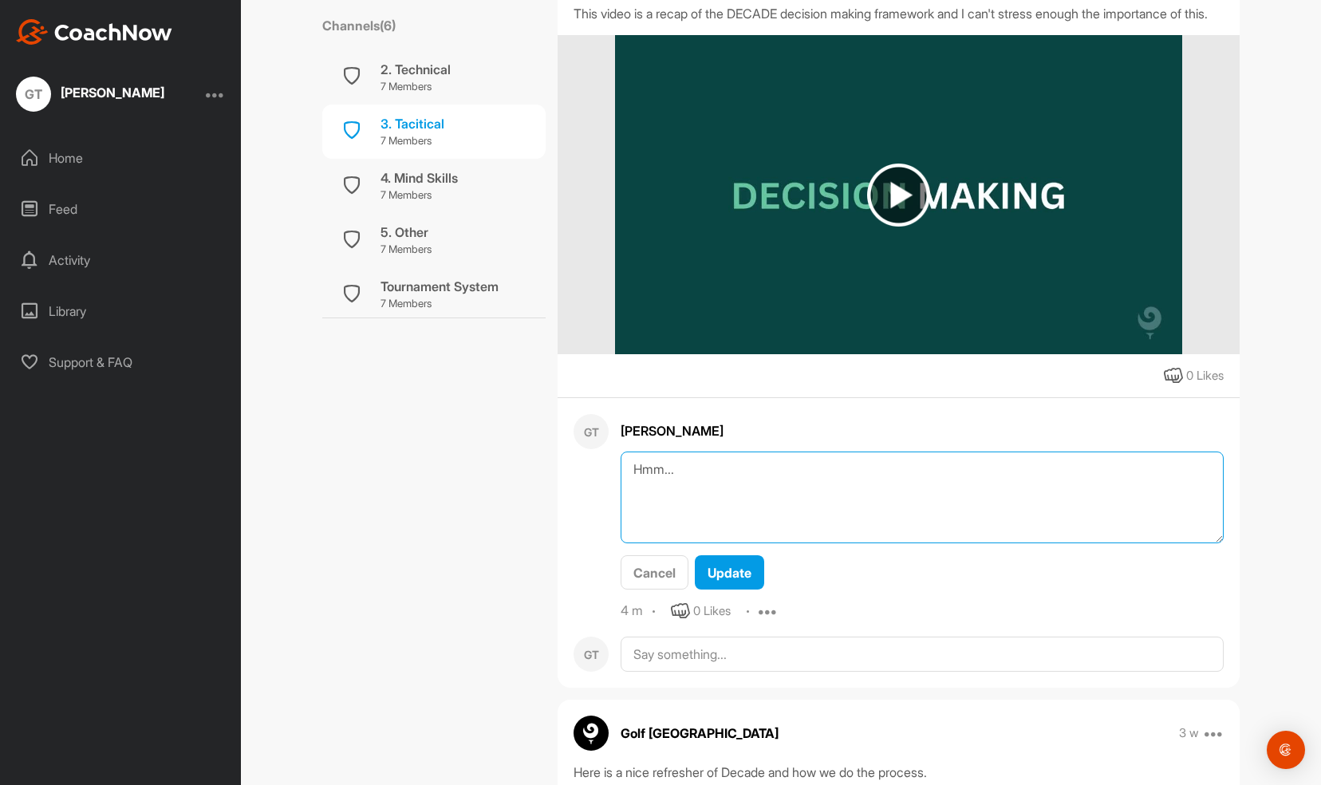
click at [715, 486] on textarea "Hmm..." at bounding box center [922, 498] width 603 height 92
click at [677, 543] on textarea "Hmm... at least you spelt my name corectly." at bounding box center [922, 498] width 603 height 92
type textarea "Hmm... at least you spelt my name correctly."
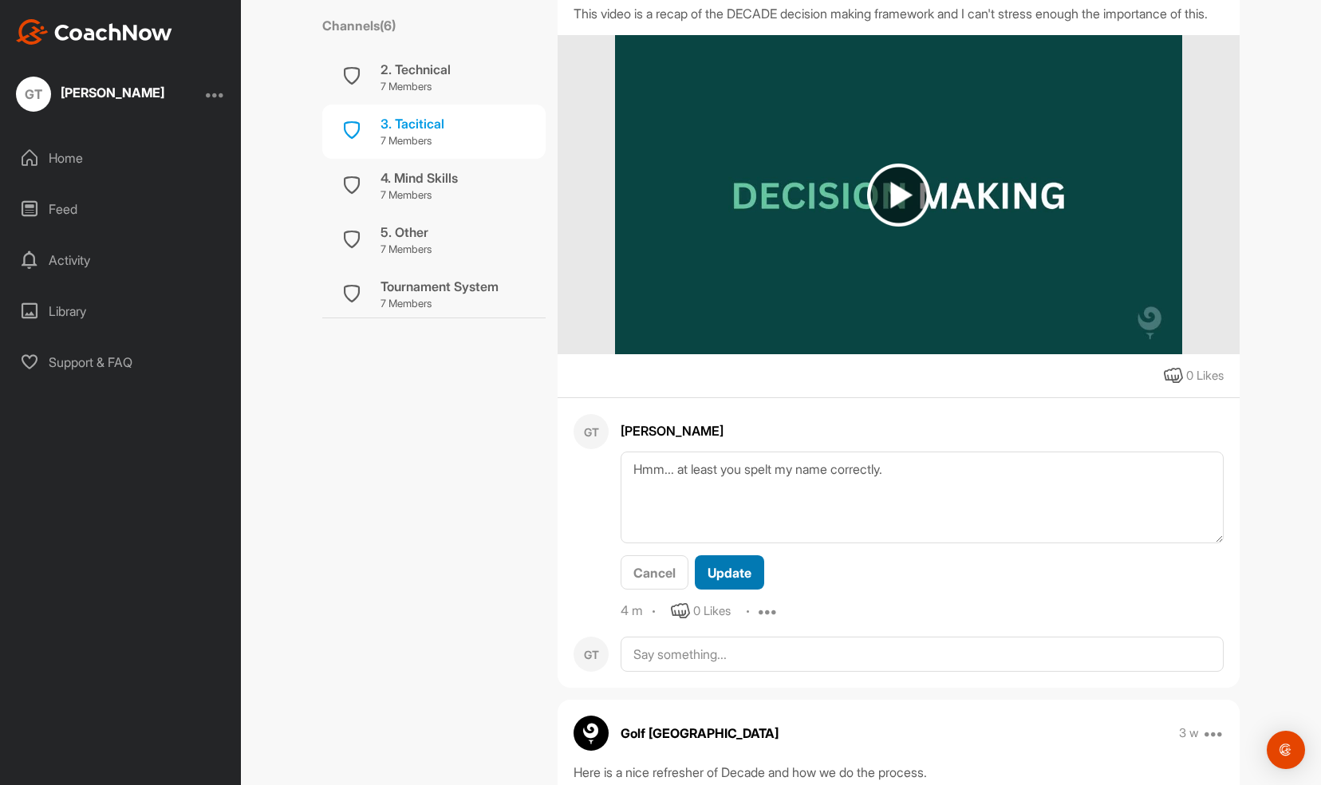
click at [726, 581] on span "Update" at bounding box center [730, 573] width 44 height 16
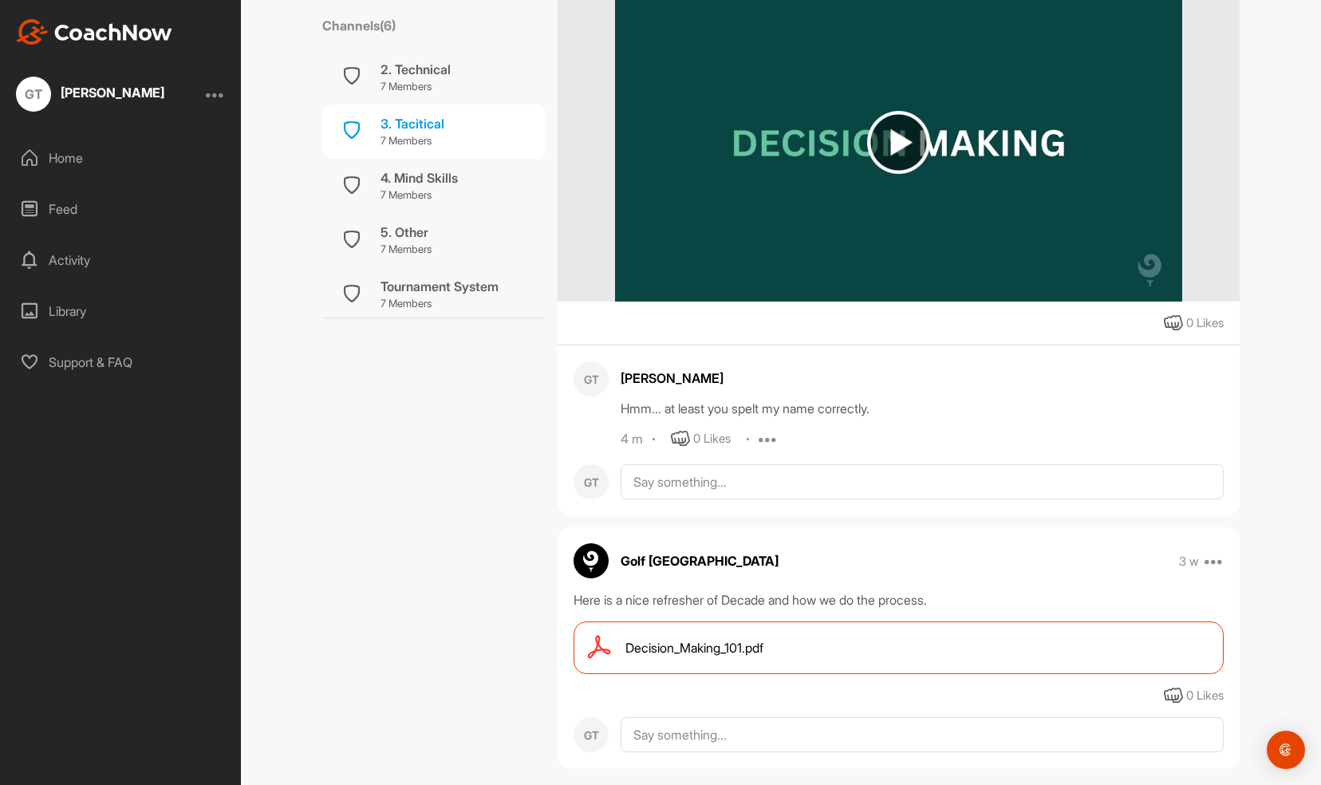
scroll to position [421, 0]
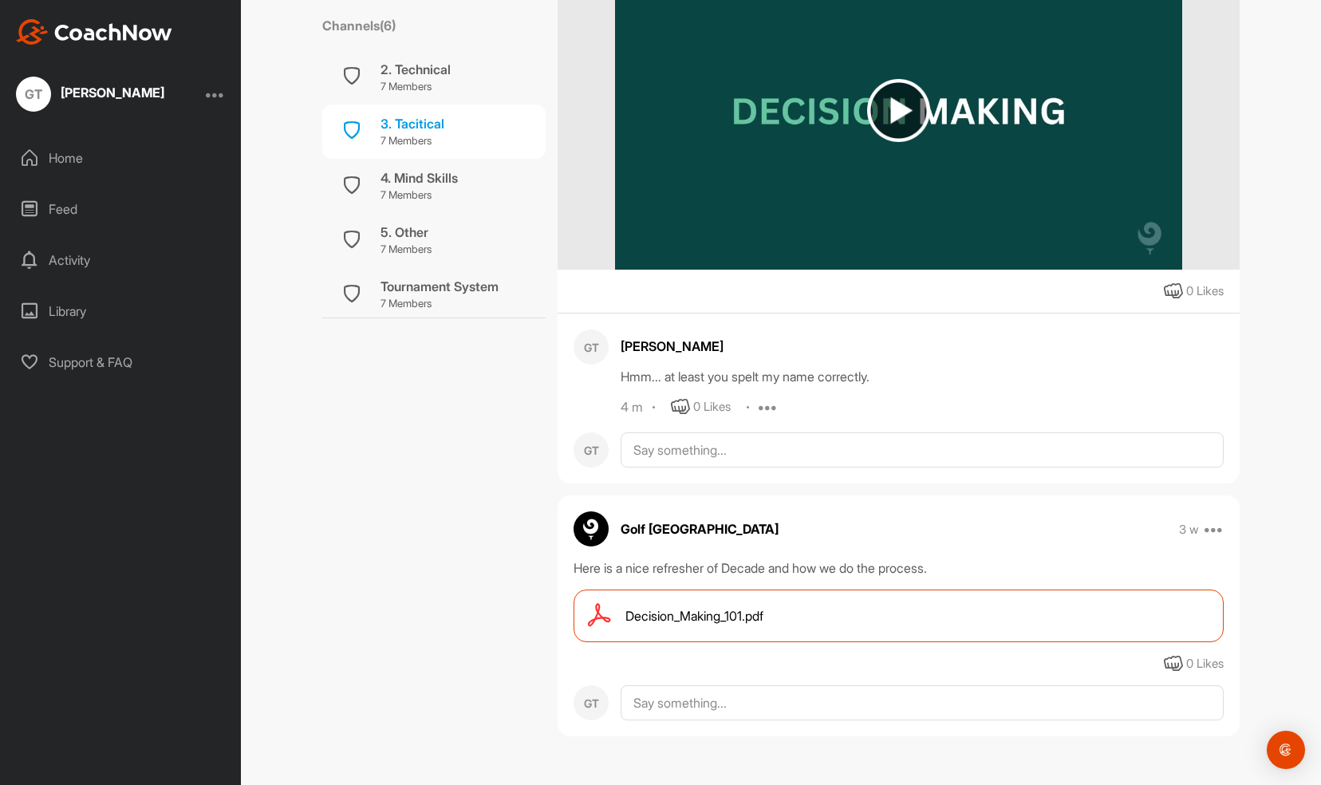
drag, startPoint x: 765, startPoint y: 410, endPoint x: 756, endPoint y: 408, distance: 9.1
click at [759, 408] on icon at bounding box center [768, 406] width 19 height 19
click at [756, 456] on p "Edit" at bounding box center [766, 460] width 22 height 17
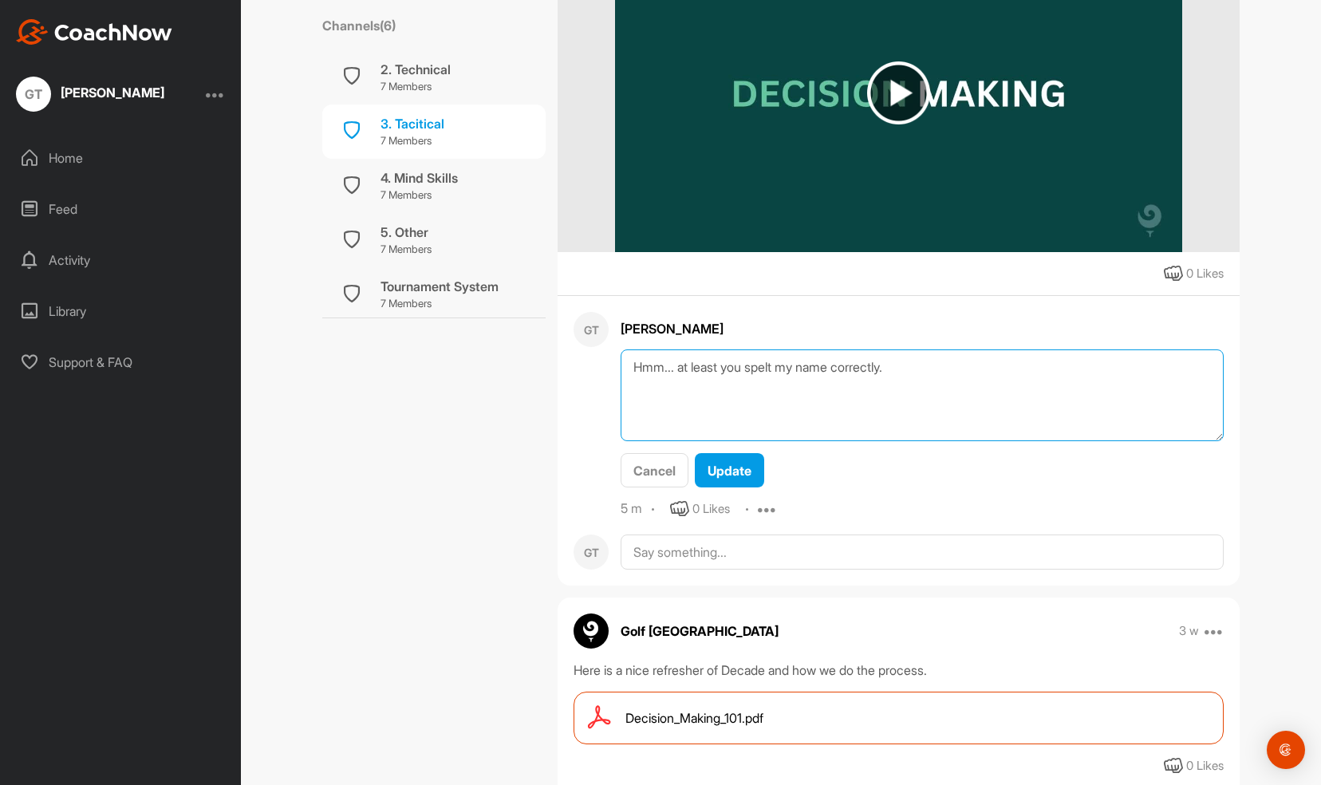
drag, startPoint x: 923, startPoint y: 383, endPoint x: 590, endPoint y: 397, distance: 333.8
click at [590, 397] on div "GT [PERSON_NAME] Hmm... at least you spelt my name correctly. Cancel Update 5 m…" at bounding box center [899, 415] width 650 height 207
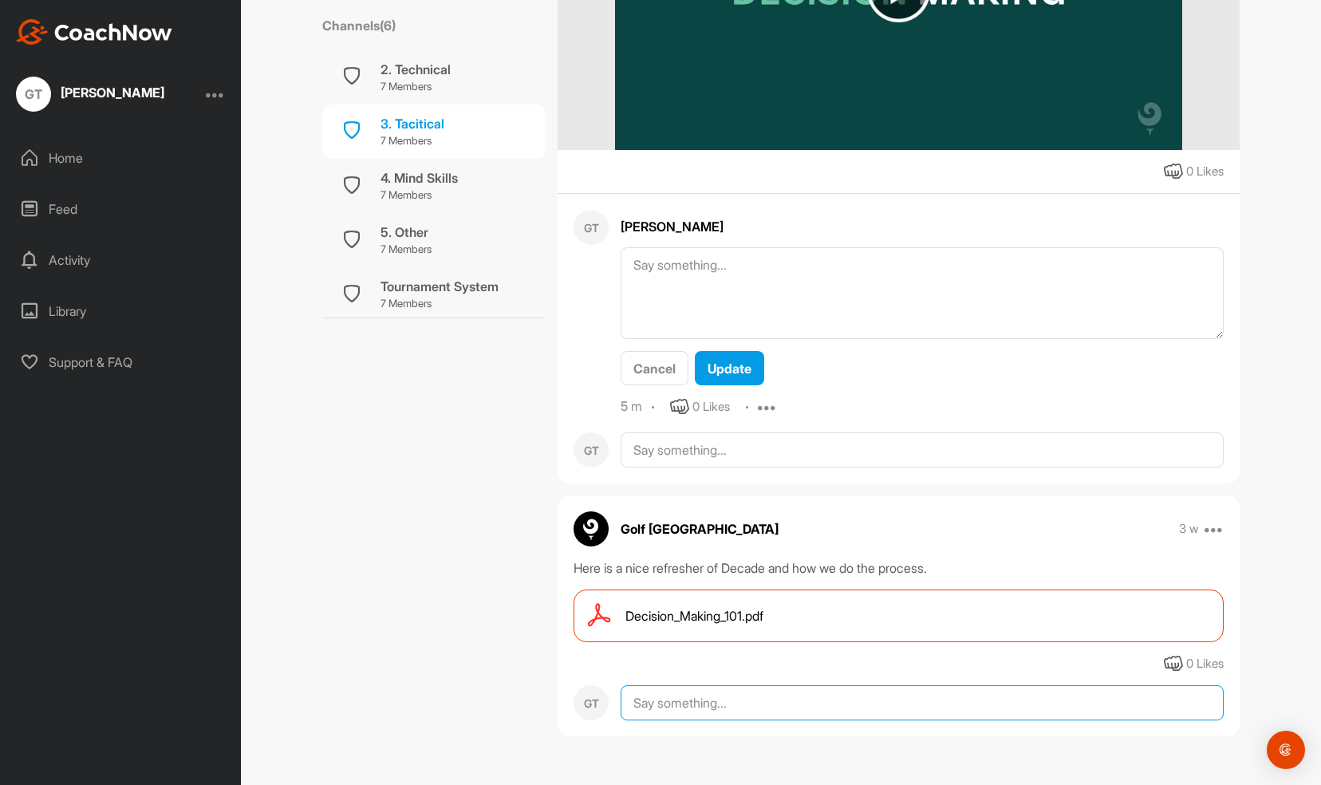
click at [661, 700] on textarea at bounding box center [922, 702] width 603 height 35
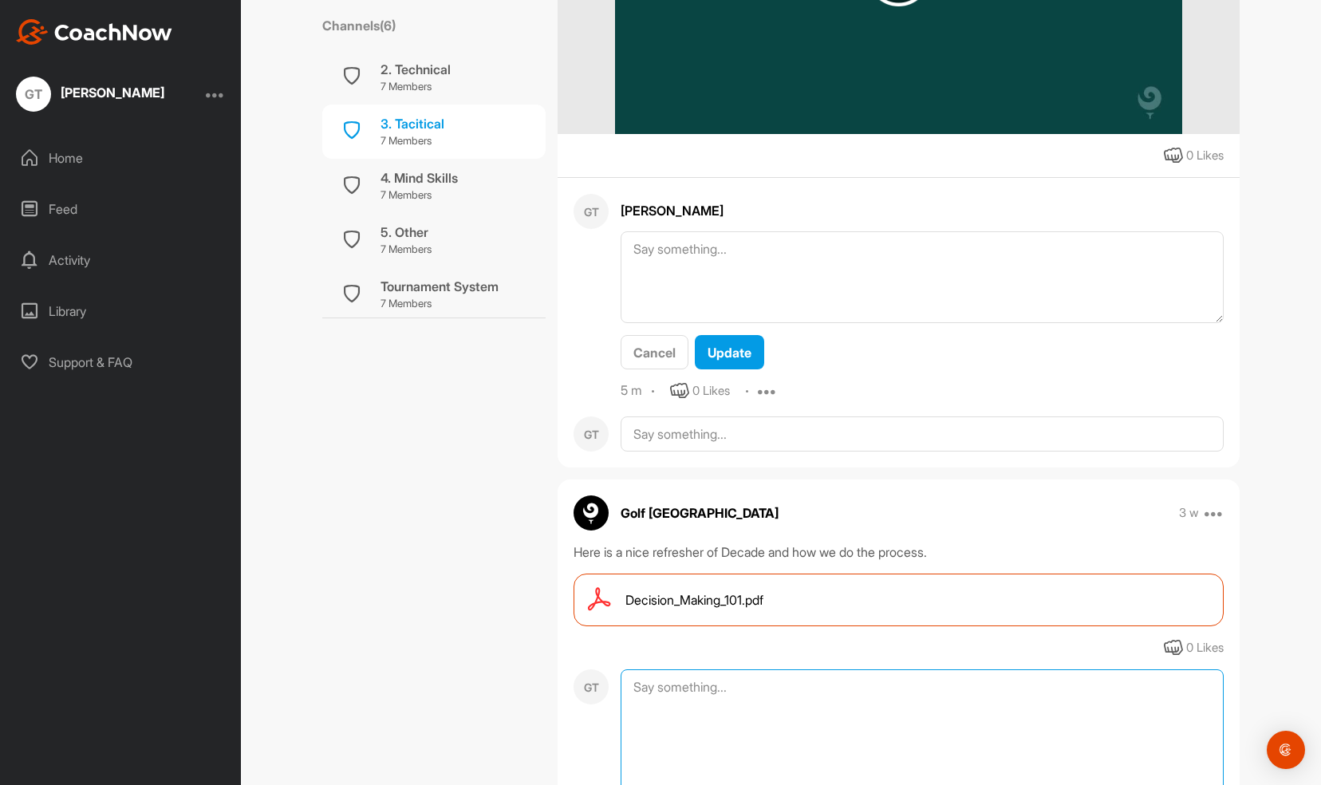
paste textarea "Hmm... at least you spelt my name correctly."
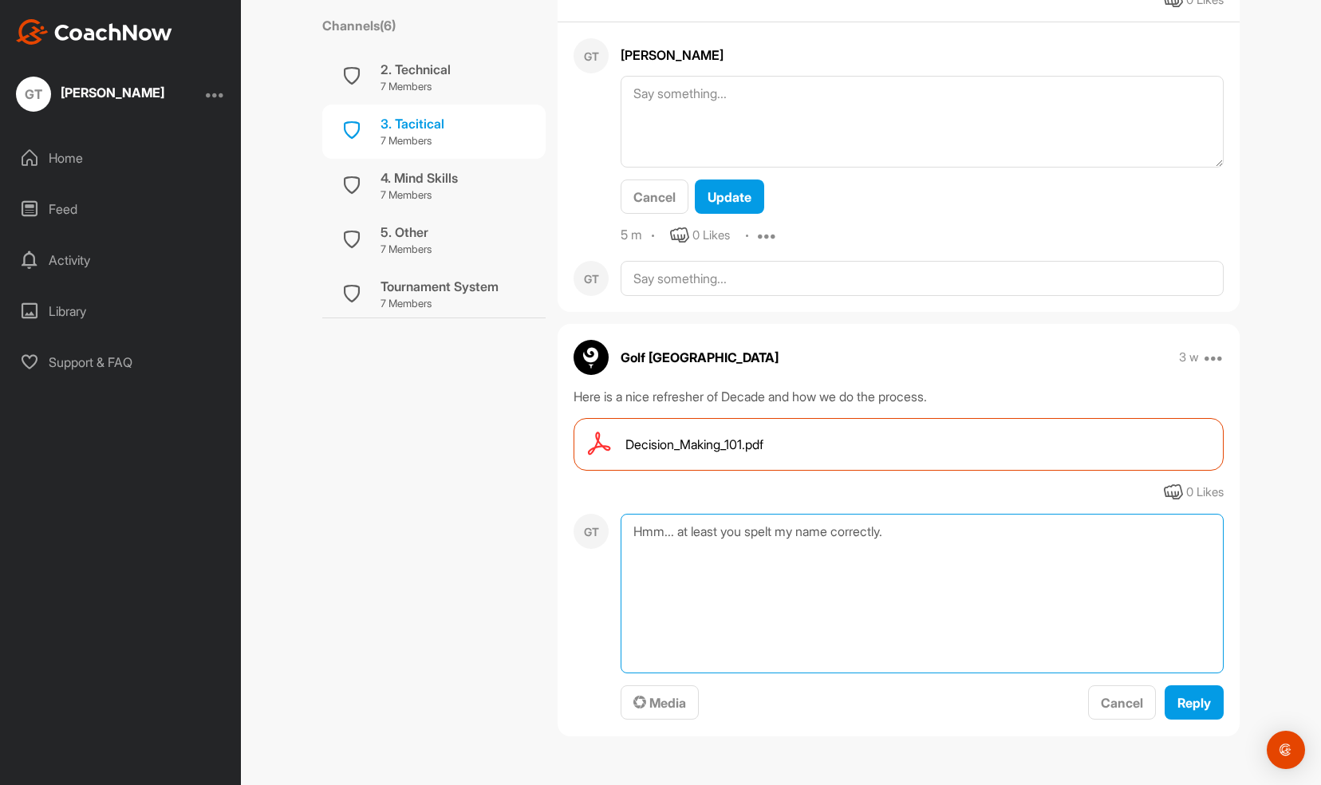
scroll to position [711, 0]
type textarea "Hmm... at least you spelt my name correctly."
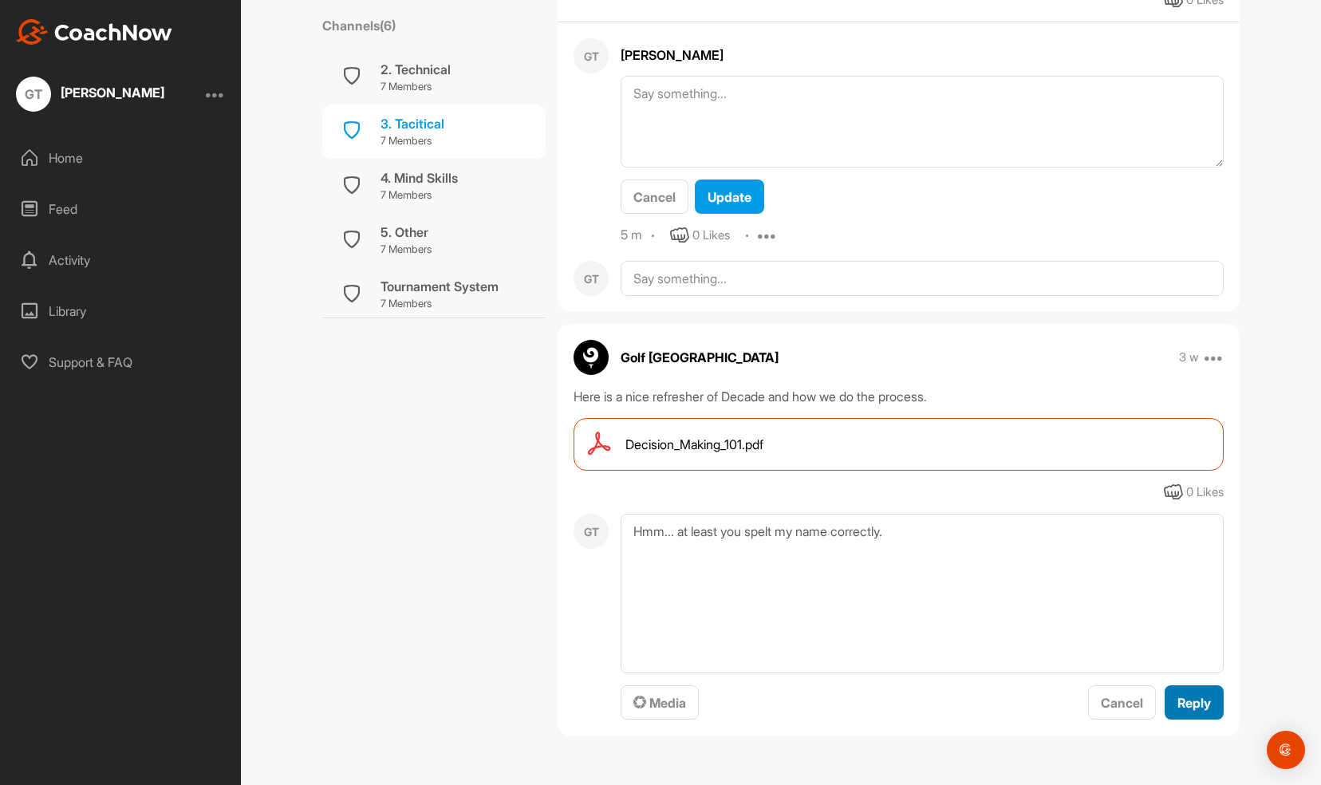
click at [1190, 701] on span "Reply" at bounding box center [1195, 703] width 34 height 16
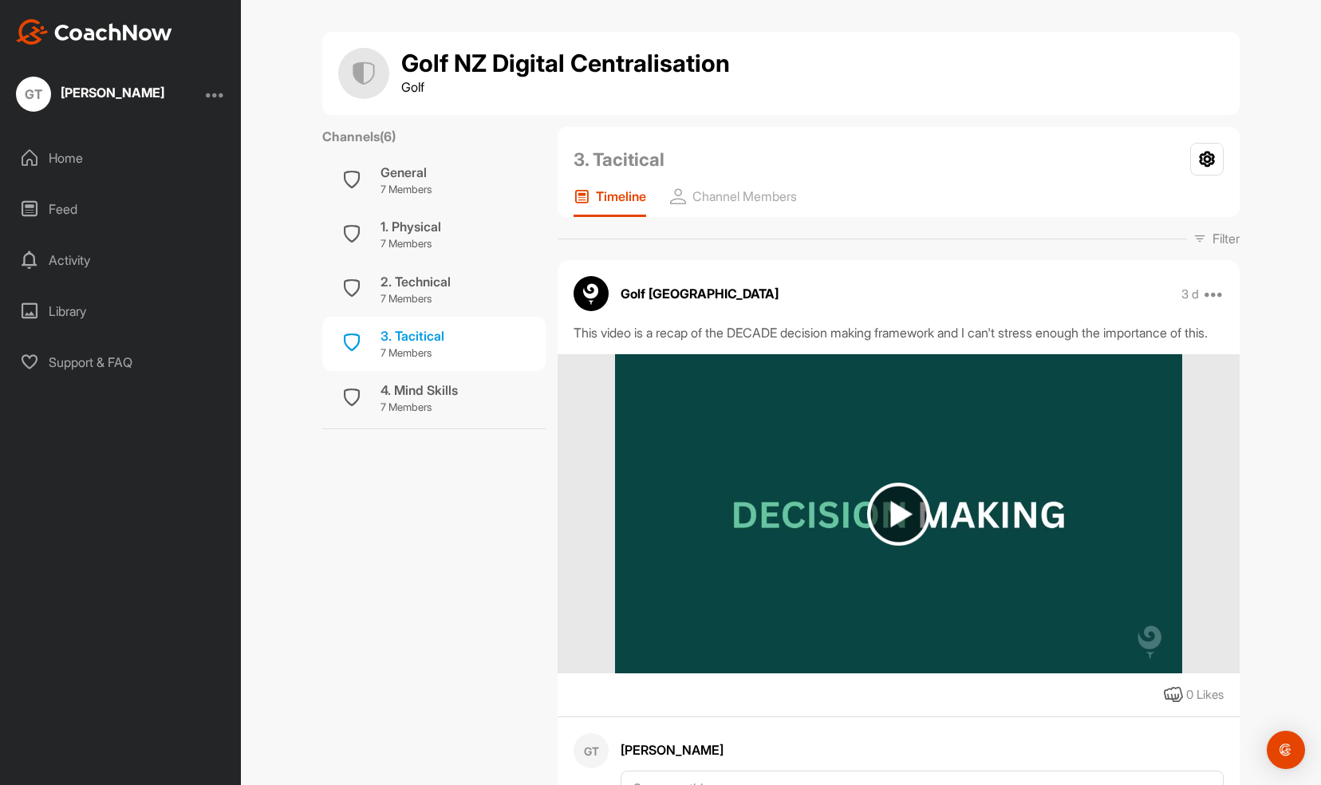
scroll to position [0, 0]
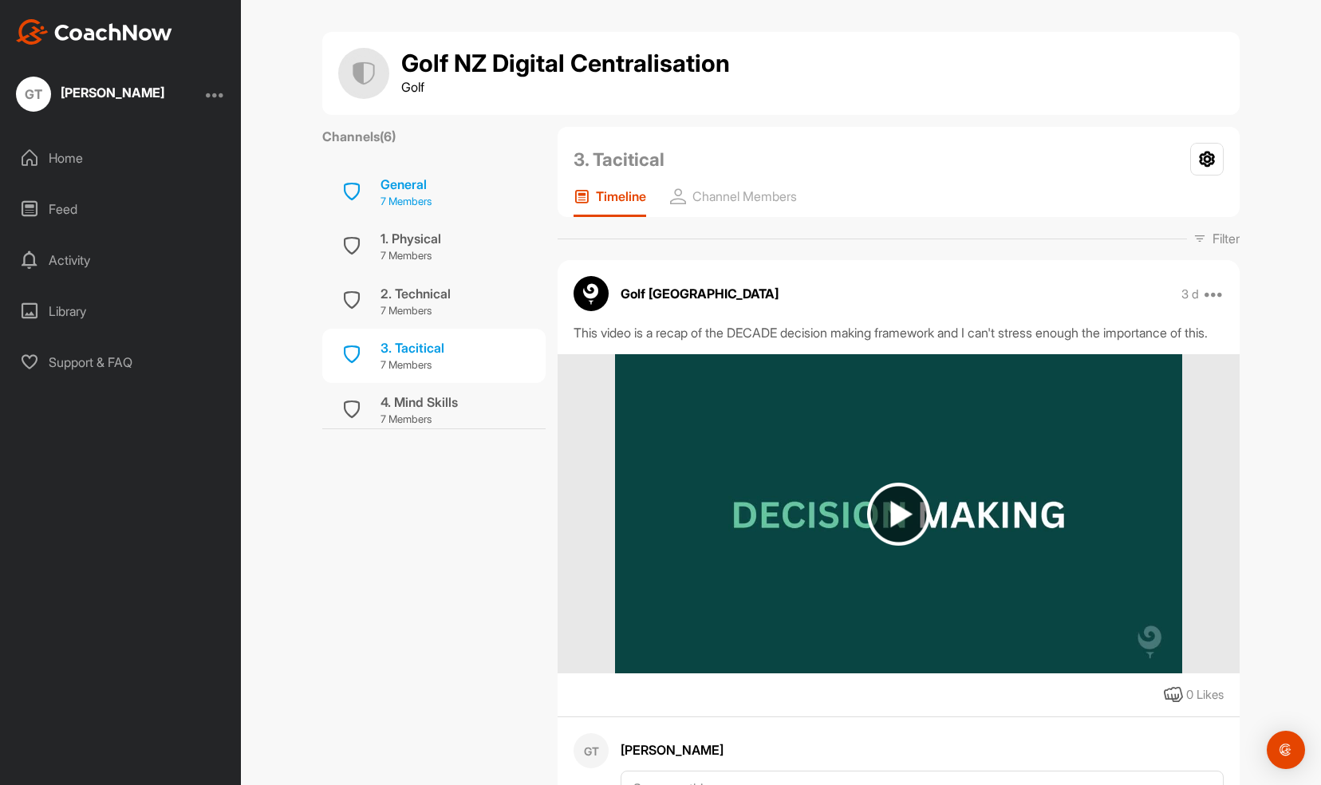
click at [390, 186] on div "General" at bounding box center [406, 184] width 51 height 19
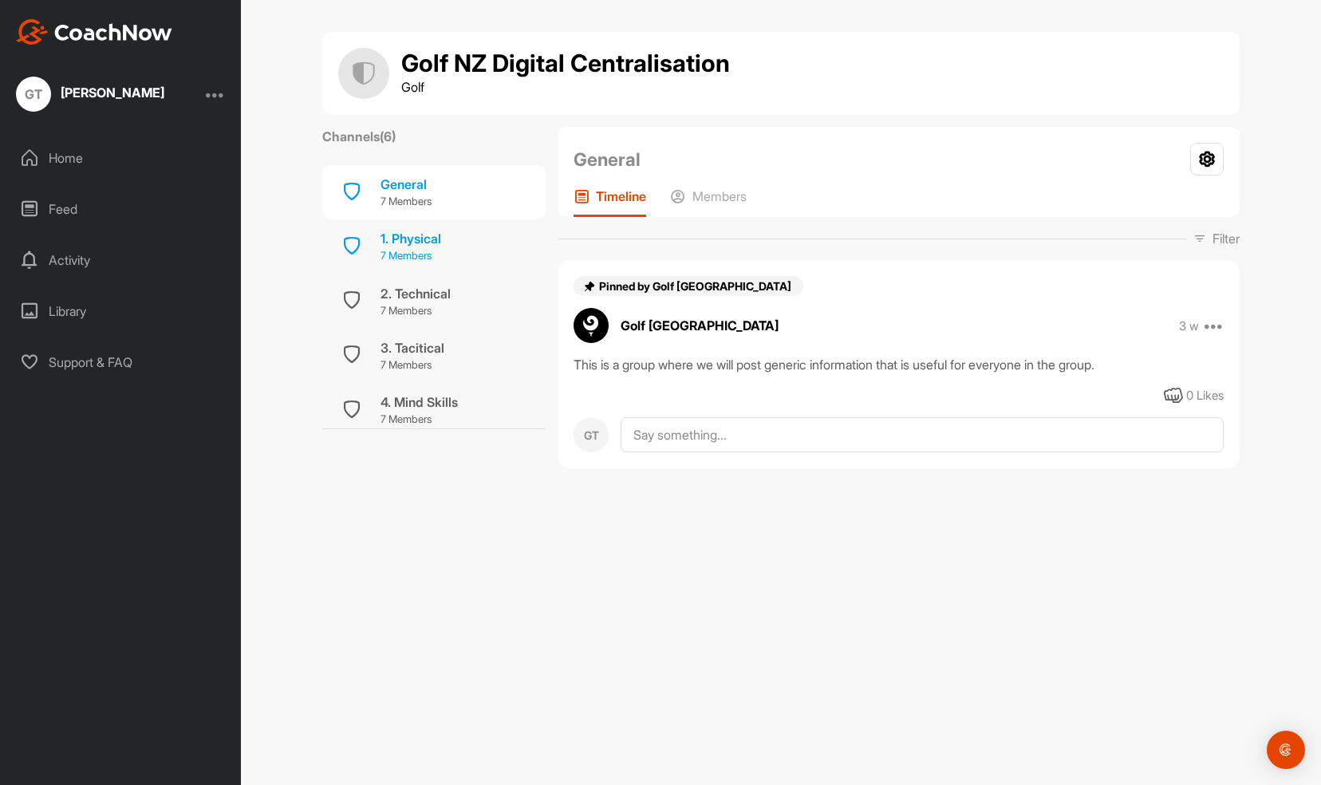
click at [432, 238] on div "1. Physical" at bounding box center [411, 238] width 61 height 19
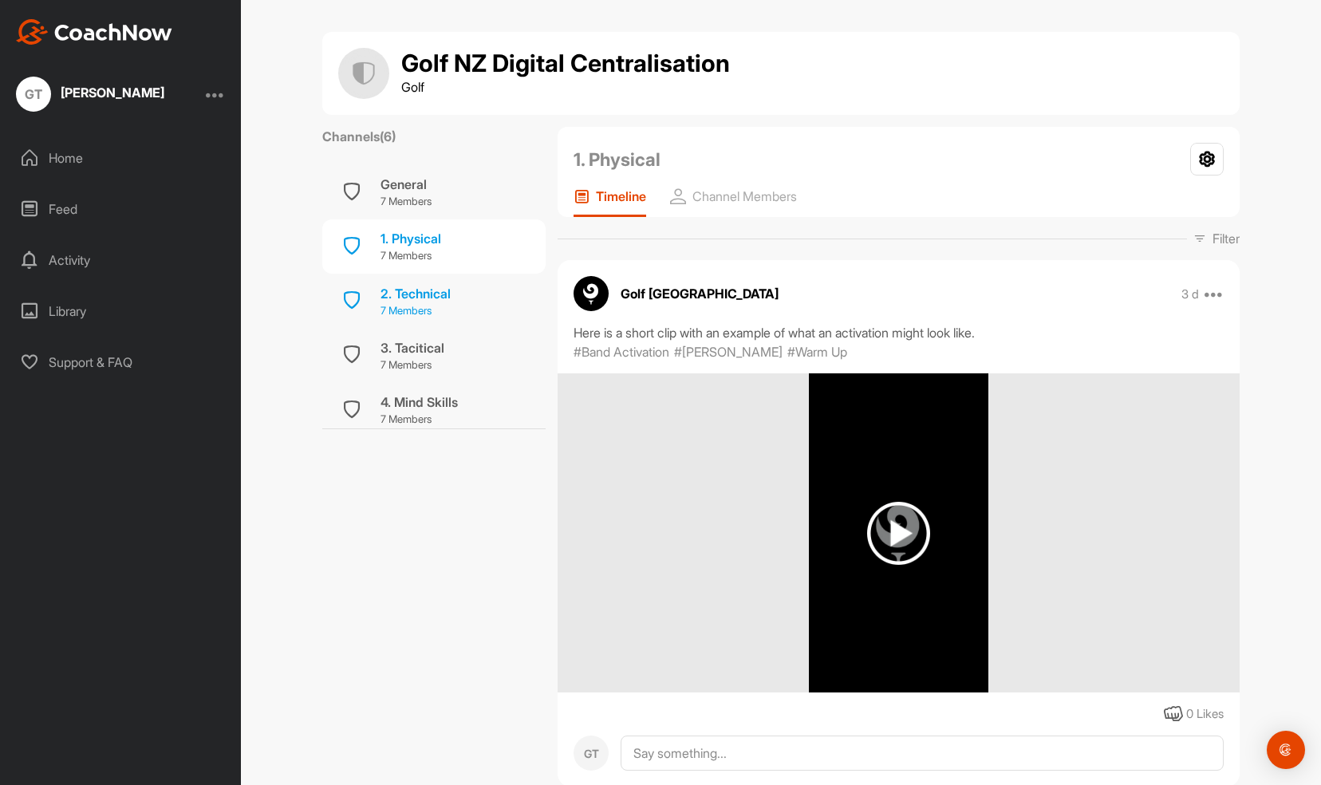
click at [418, 297] on div "2. Technical" at bounding box center [416, 293] width 70 height 19
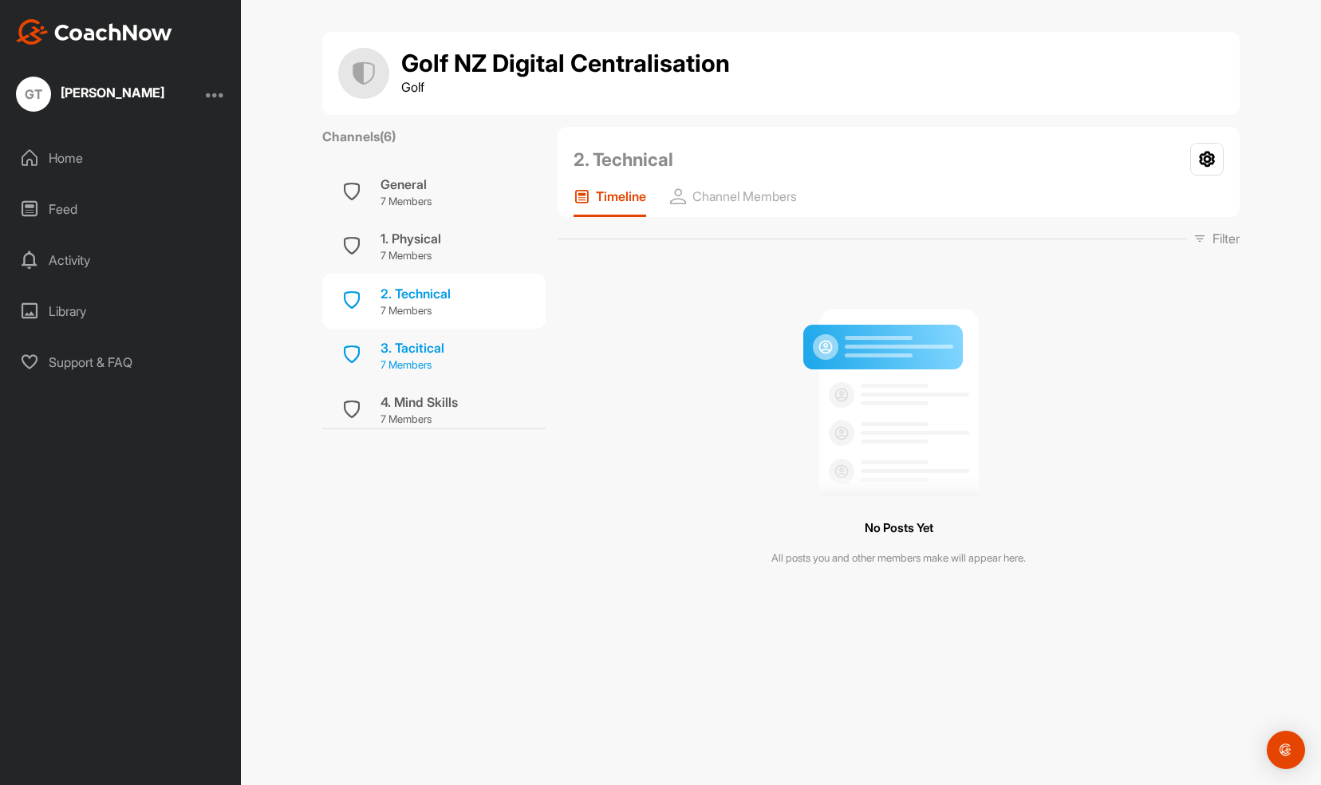
click at [418, 344] on div "3. Tacitical" at bounding box center [413, 347] width 64 height 19
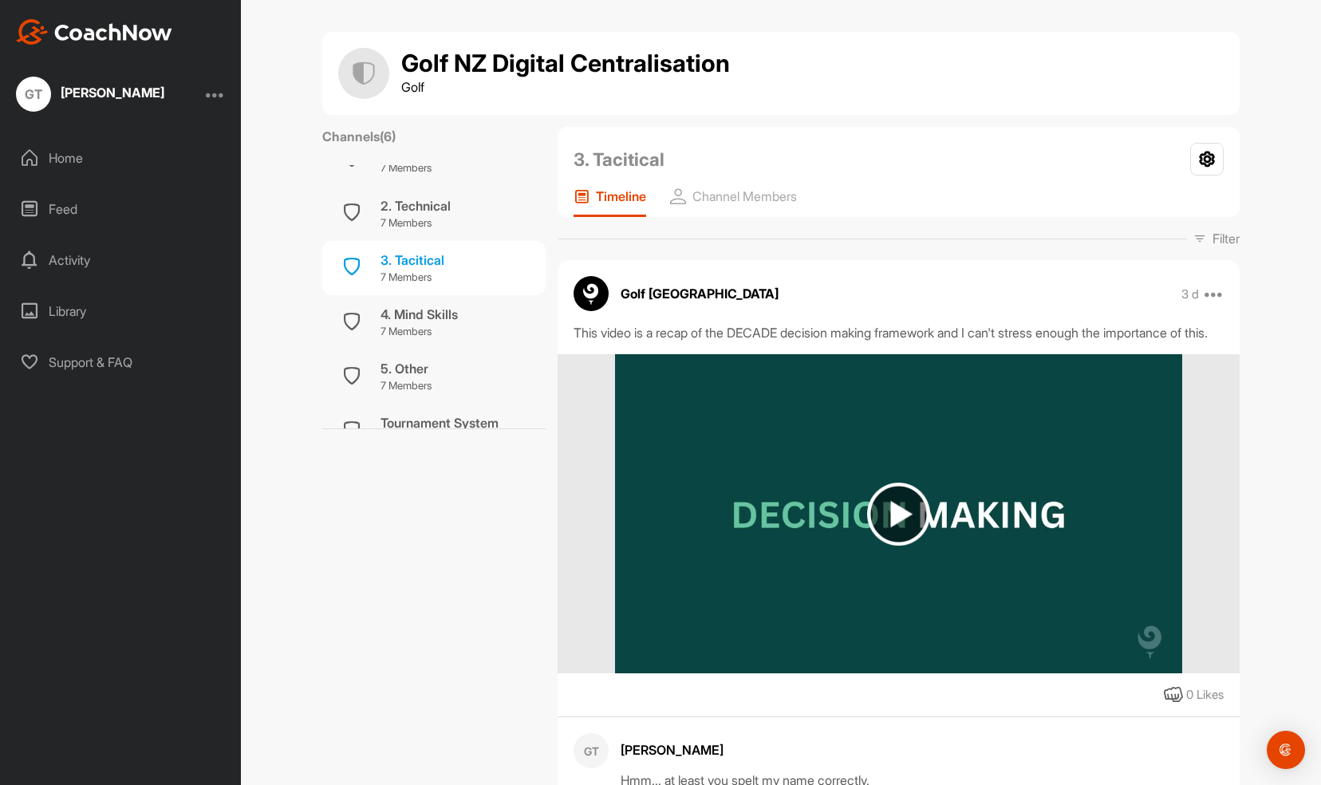
scroll to position [113, 0]
